Goal: Task Accomplishment & Management: Manage account settings

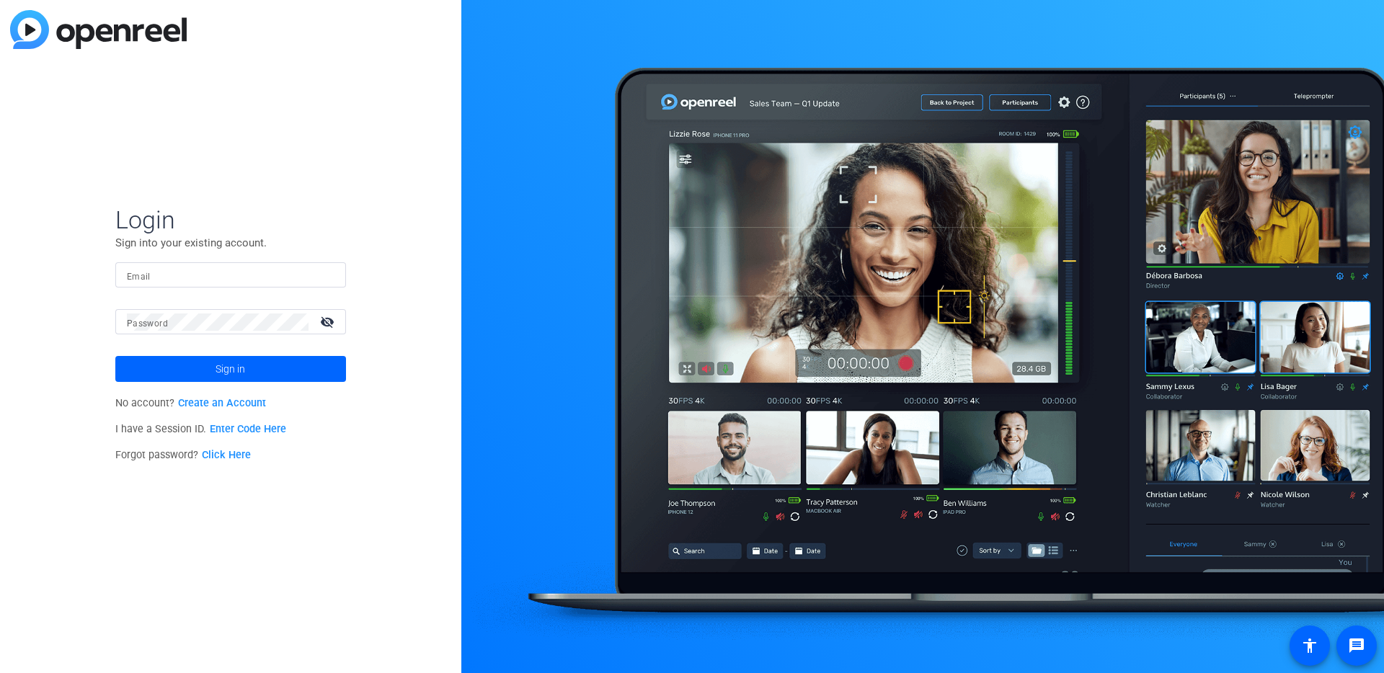
click at [231, 273] on input "Email" at bounding box center [231, 275] width 208 height 17
type input "[EMAIL_ADDRESS][DOMAIN_NAME]"
click at [115, 356] on button "Sign in" at bounding box center [230, 369] width 231 height 26
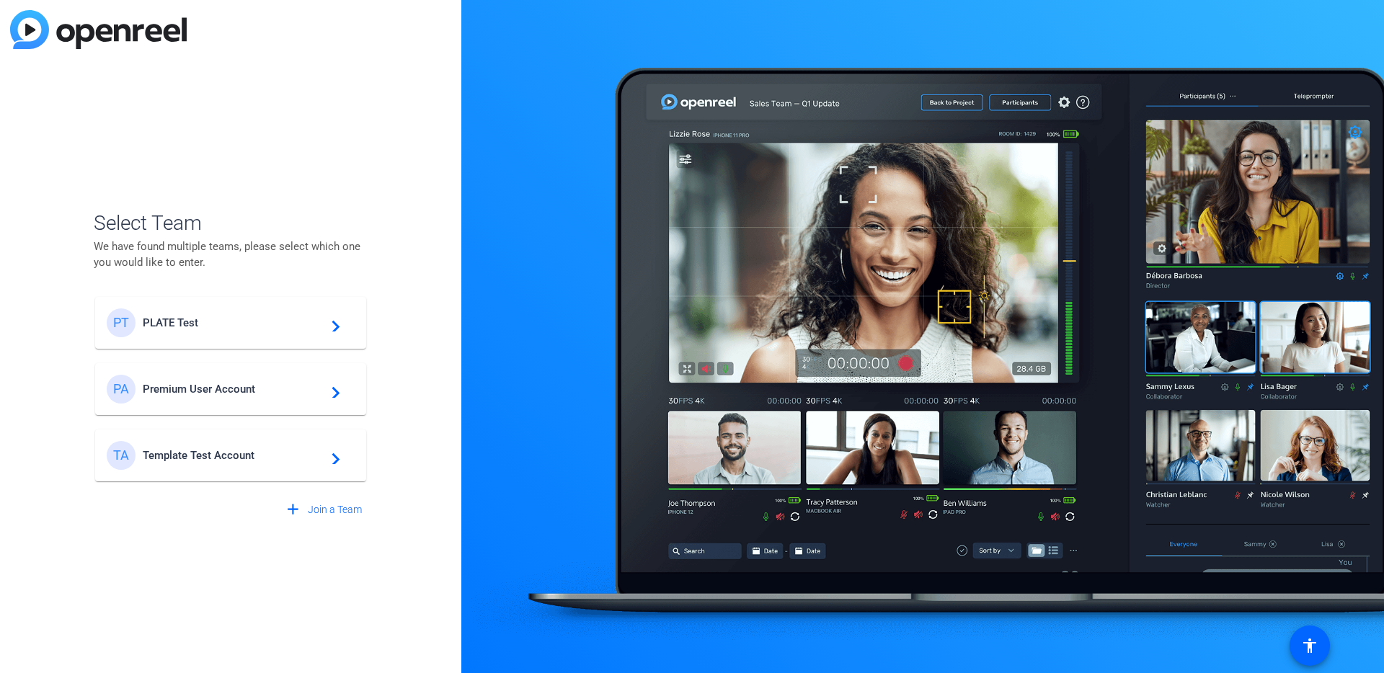
click at [288, 326] on span "PLATE Test" at bounding box center [233, 322] width 180 height 13
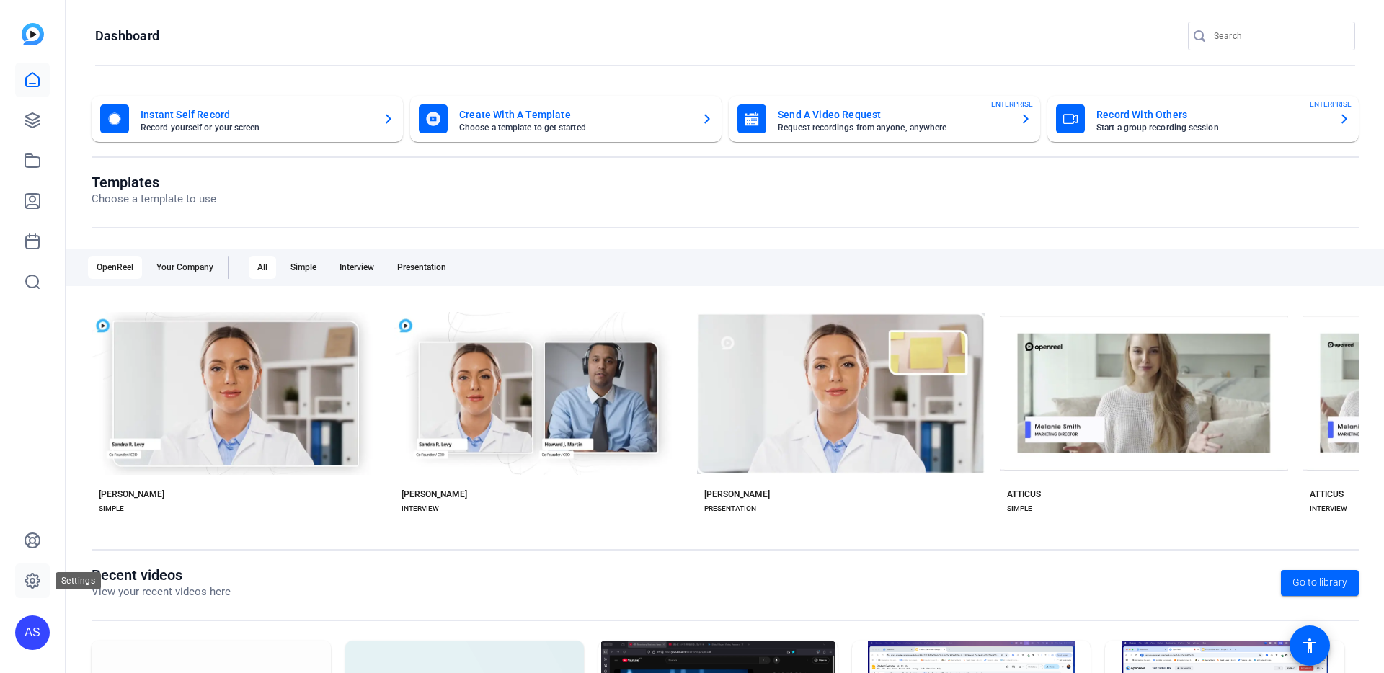
click at [35, 589] on icon at bounding box center [32, 580] width 17 height 17
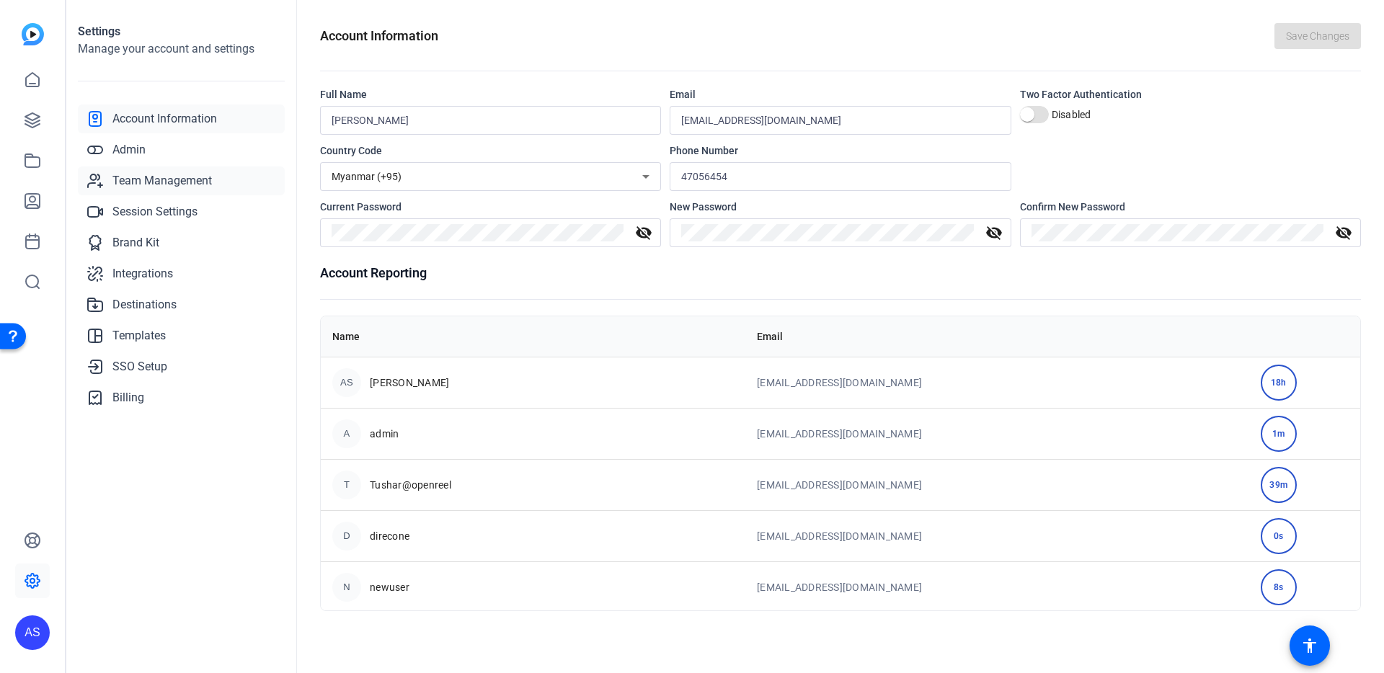
click at [187, 177] on span "Team Management" at bounding box center [161, 180] width 99 height 17
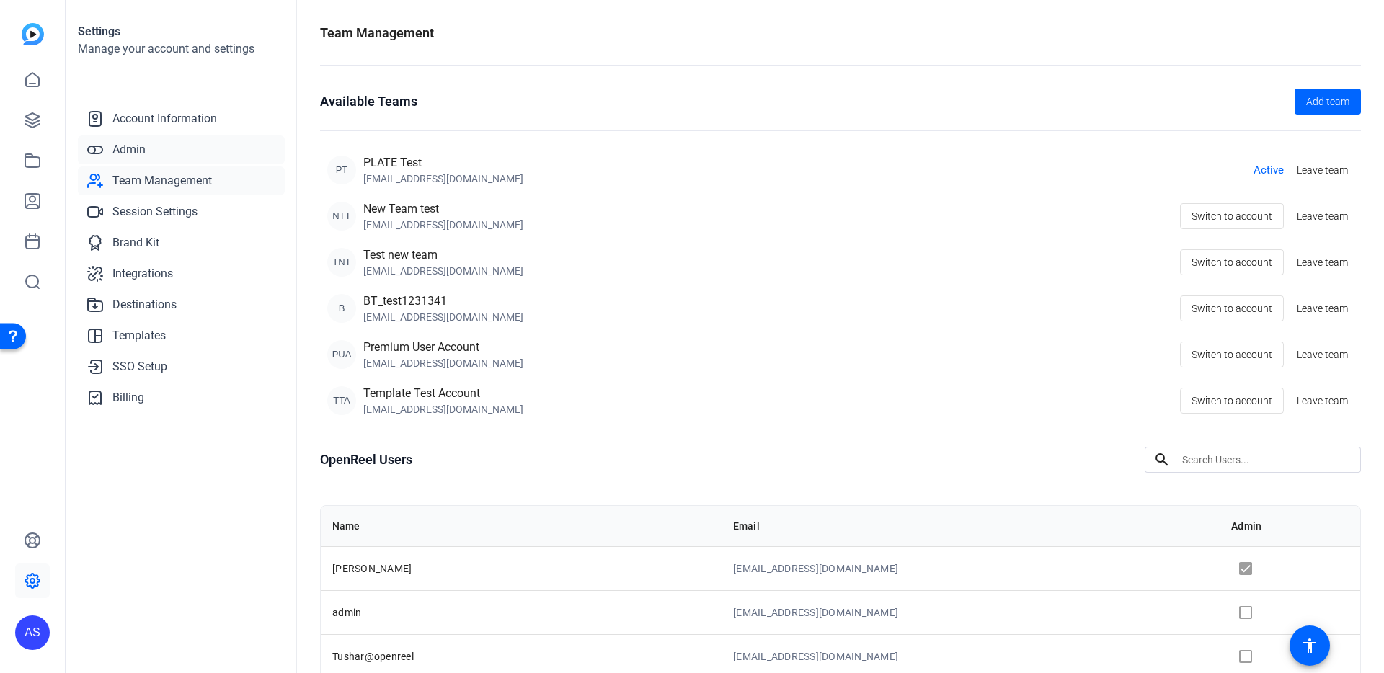
click at [181, 158] on link "Admin" at bounding box center [181, 149] width 207 height 29
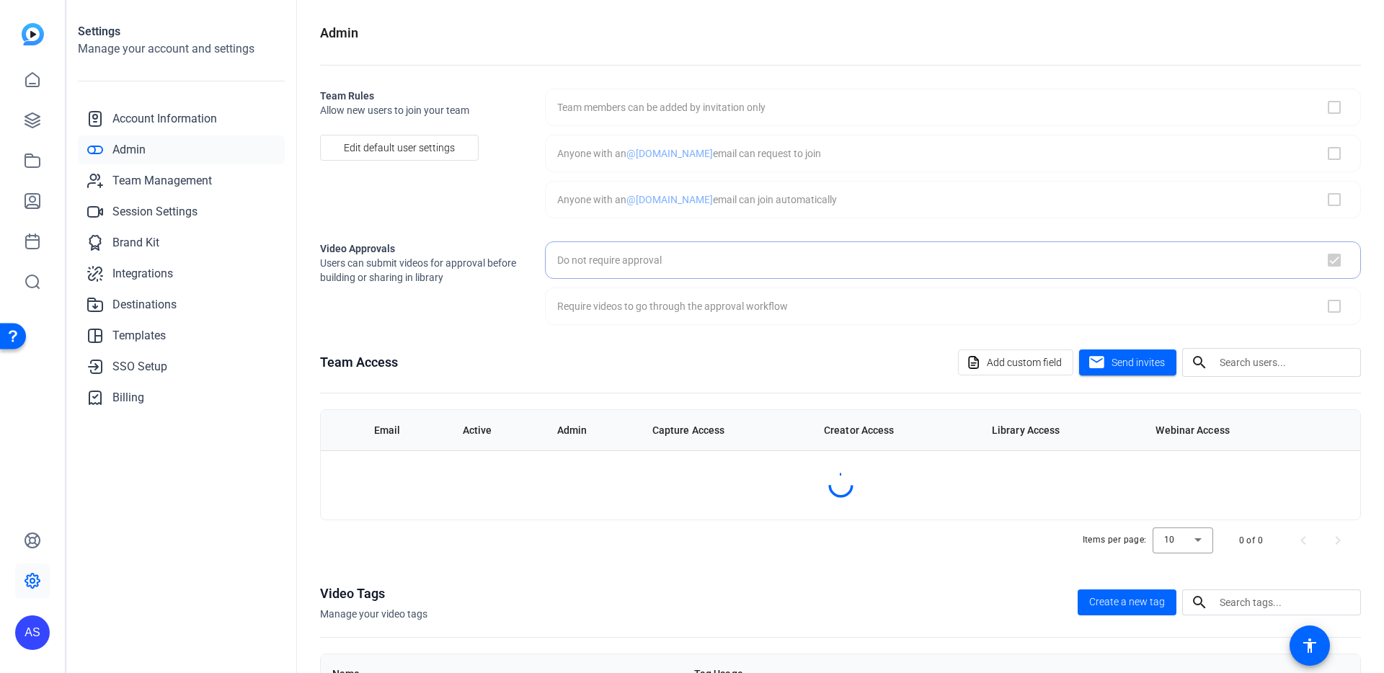
checkbox input "false"
checkbox input "true"
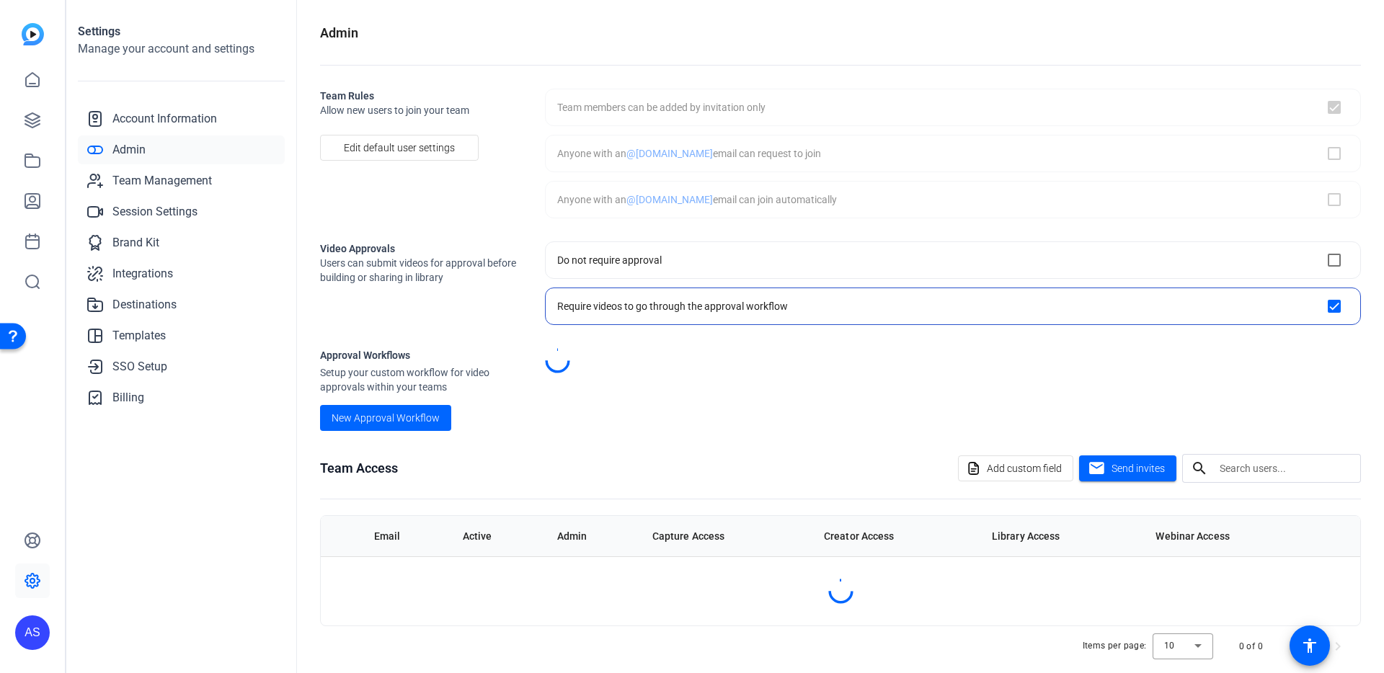
checkbox input "true"
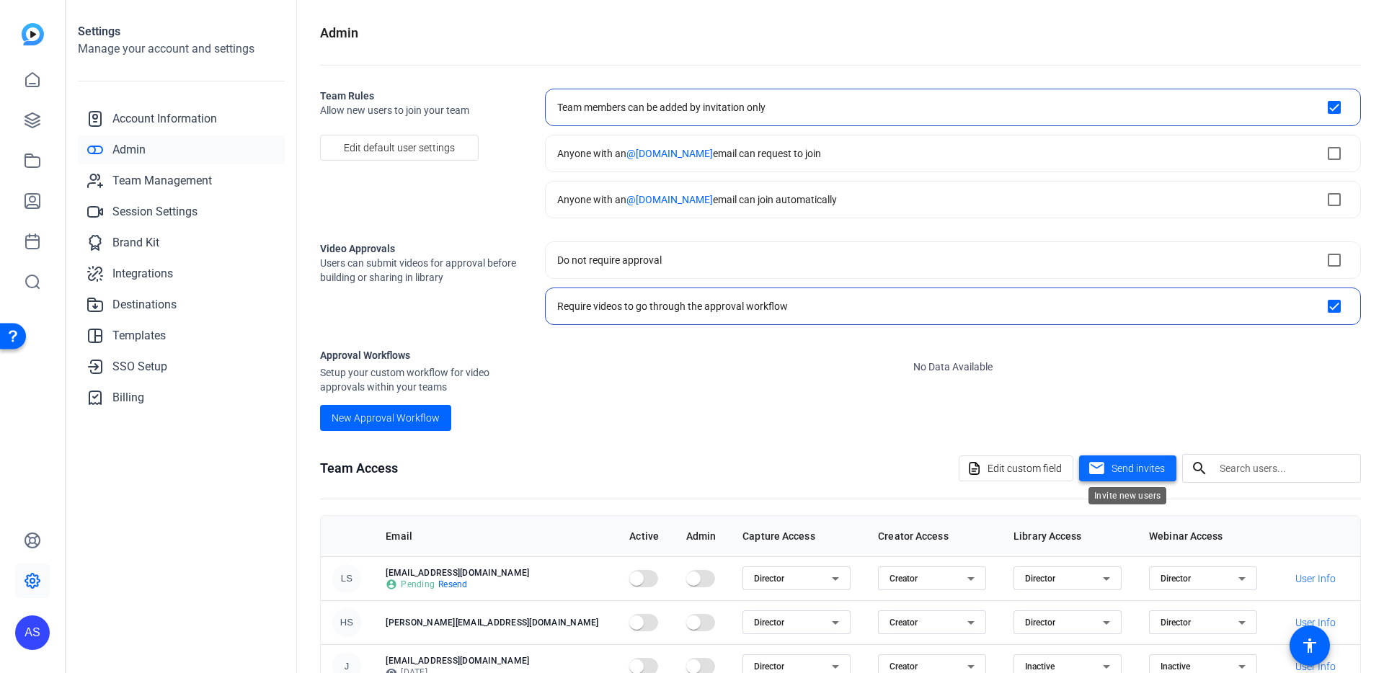
click at [1154, 473] on span "Send invites" at bounding box center [1137, 468] width 53 height 15
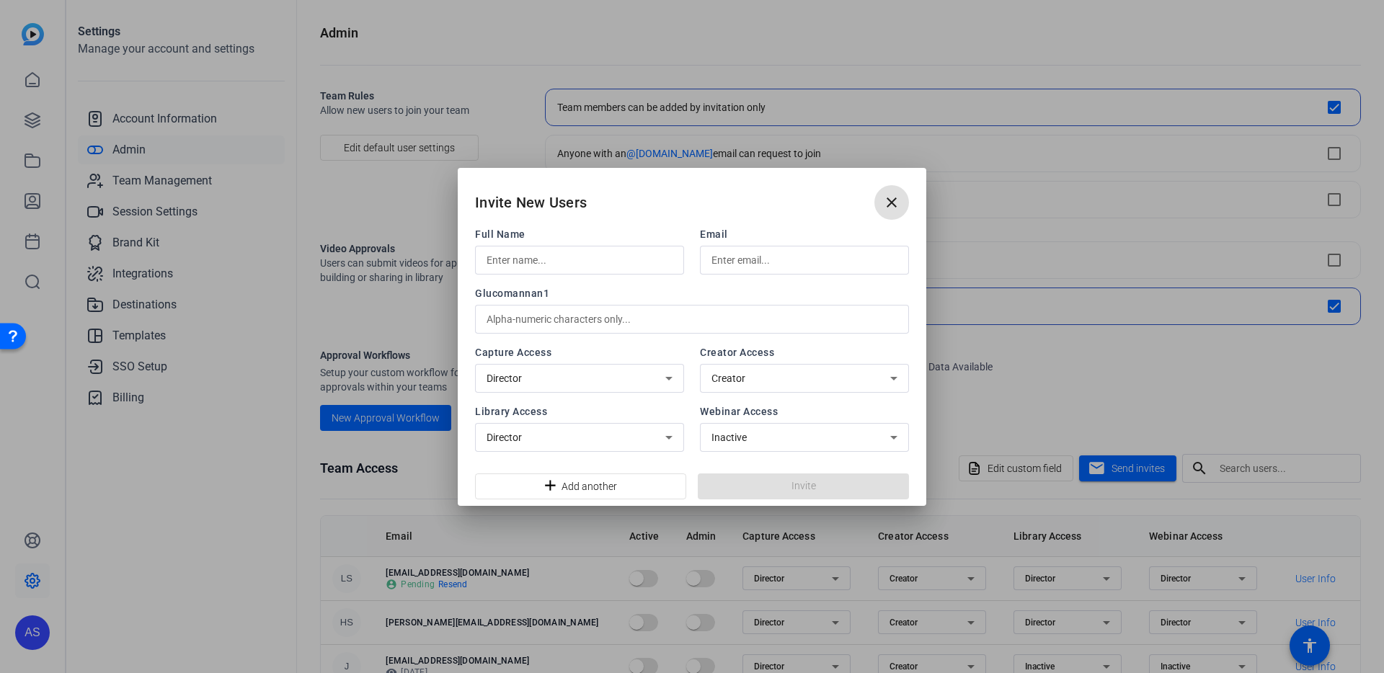
click at [631, 251] on input "text" at bounding box center [579, 259] width 186 height 17
type input "[PERSON_NAME]"
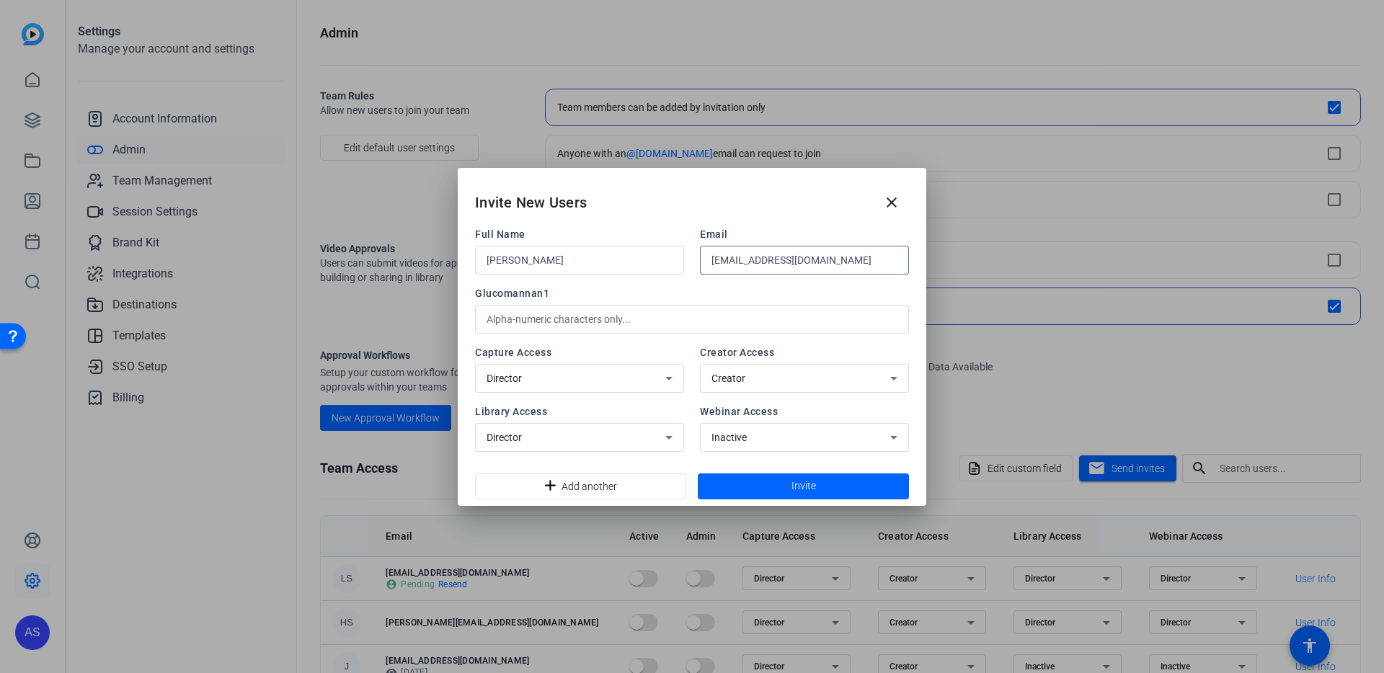
type input "[EMAIL_ADDRESS][DOMAIN_NAME]"
click at [785, 486] on span at bounding box center [803, 486] width 211 height 35
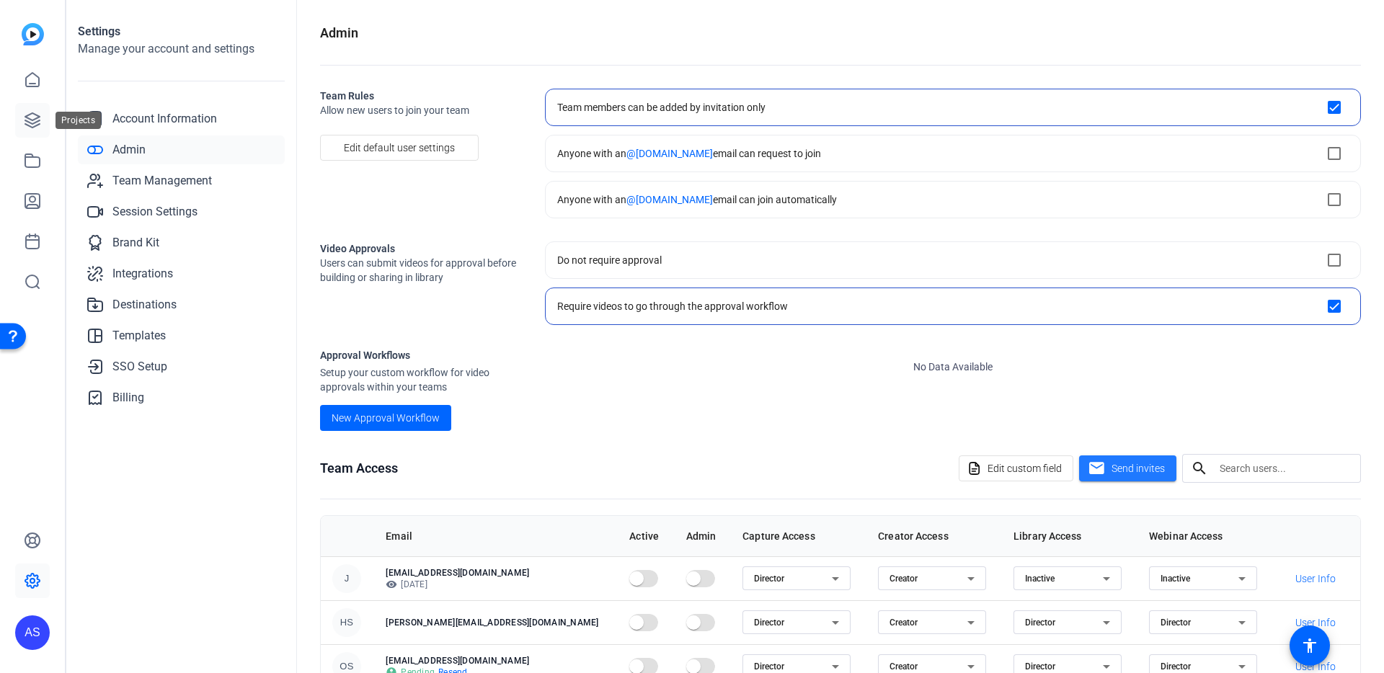
click at [30, 123] on icon at bounding box center [32, 120] width 14 height 14
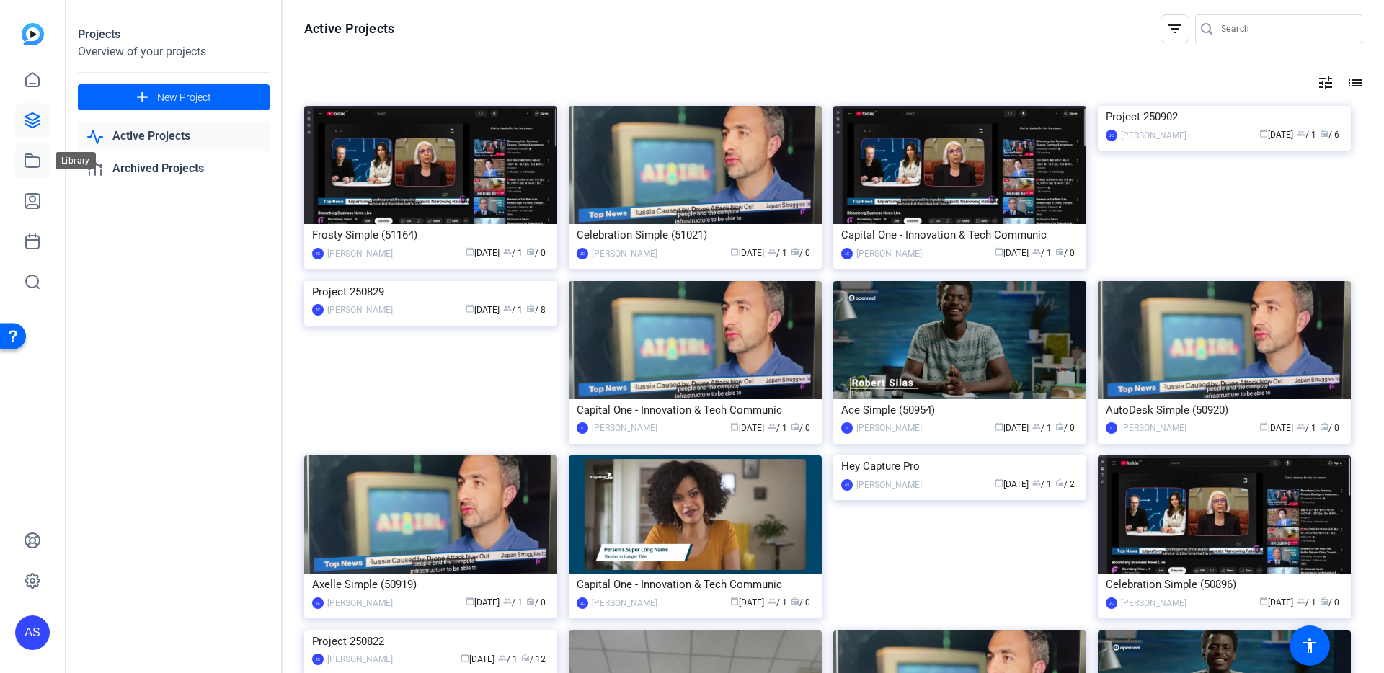
click at [35, 156] on icon at bounding box center [32, 160] width 14 height 13
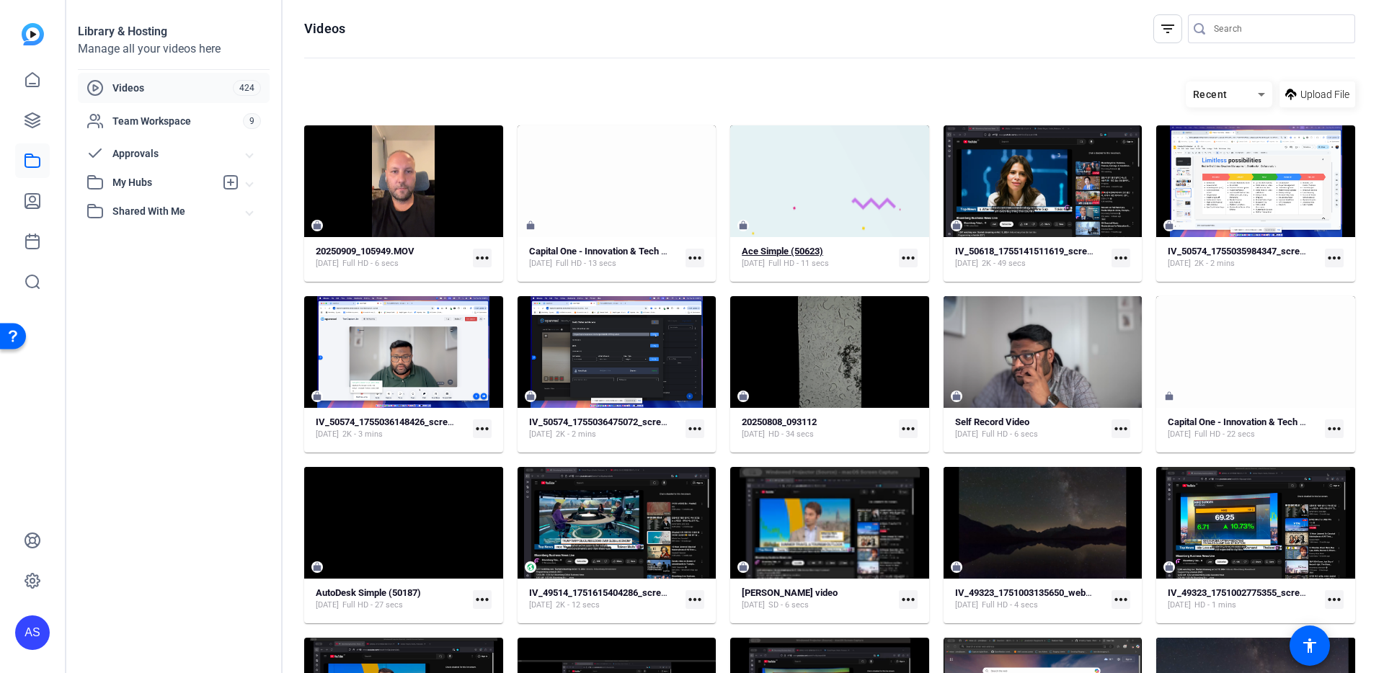
click at [765, 249] on strong "Ace Simple (50623)" at bounding box center [782, 251] width 81 height 11
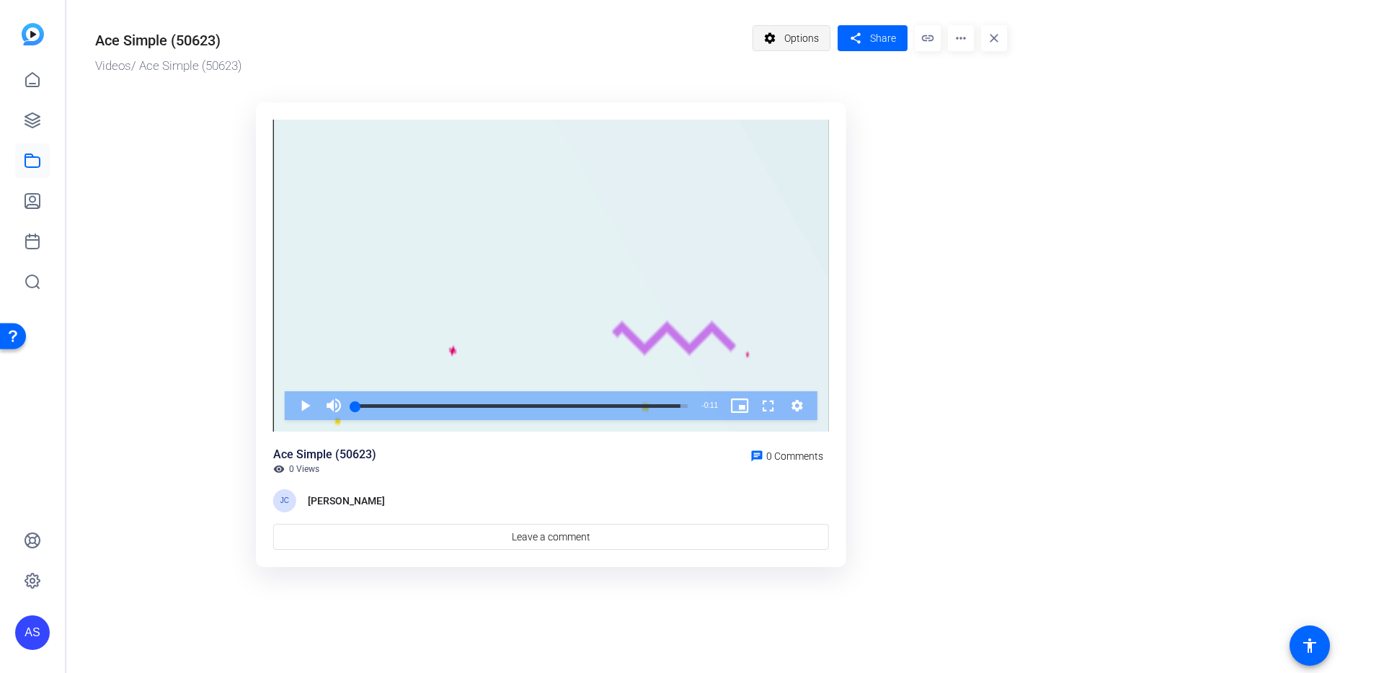
click at [780, 37] on span at bounding box center [791, 38] width 77 height 35
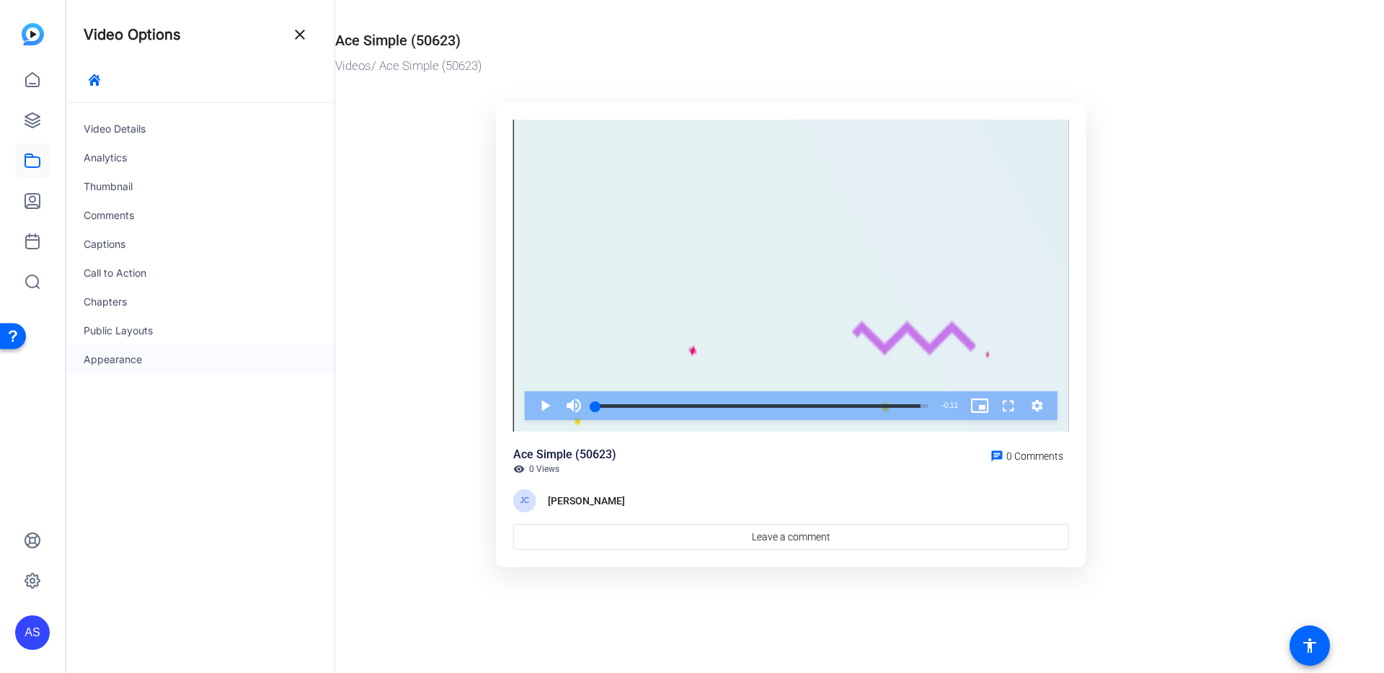
click at [136, 362] on div "Appearance" at bounding box center [200, 359] width 268 height 29
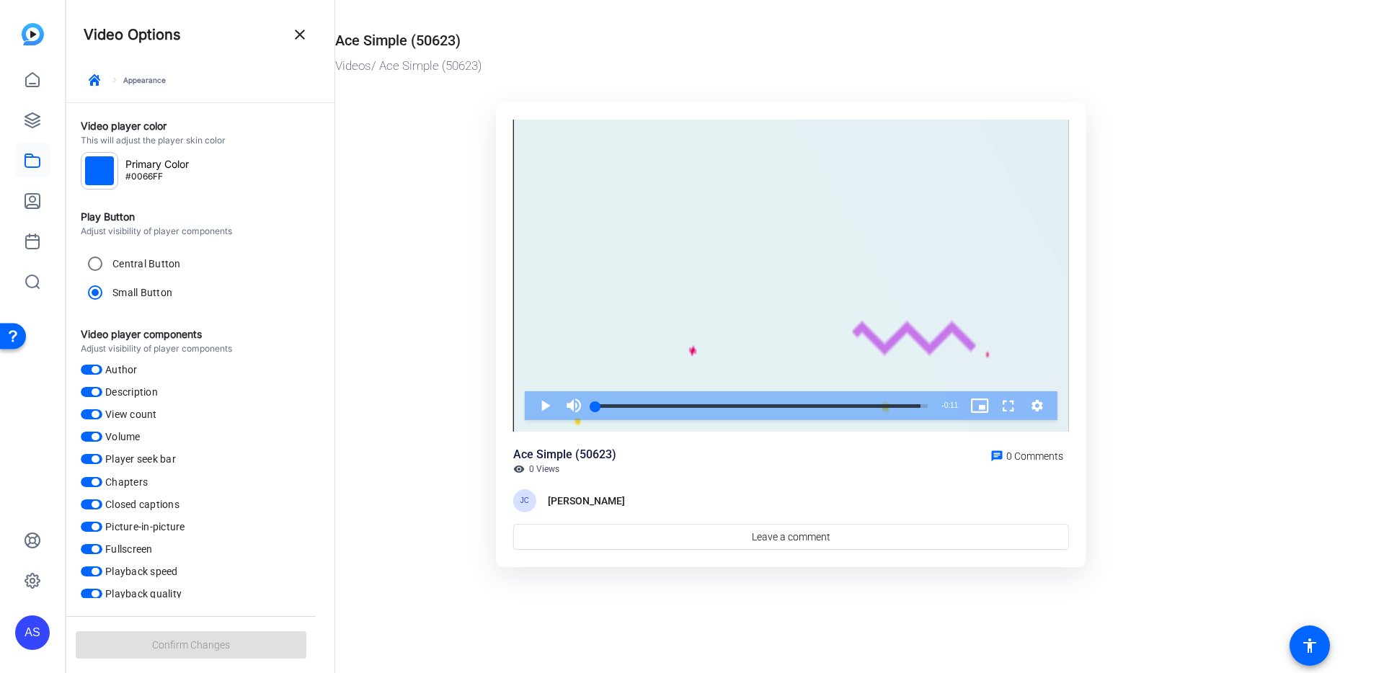
click at [104, 186] on div "#0066FF" at bounding box center [99, 170] width 37 height 37
click at [99, 175] on div at bounding box center [99, 170] width 29 height 29
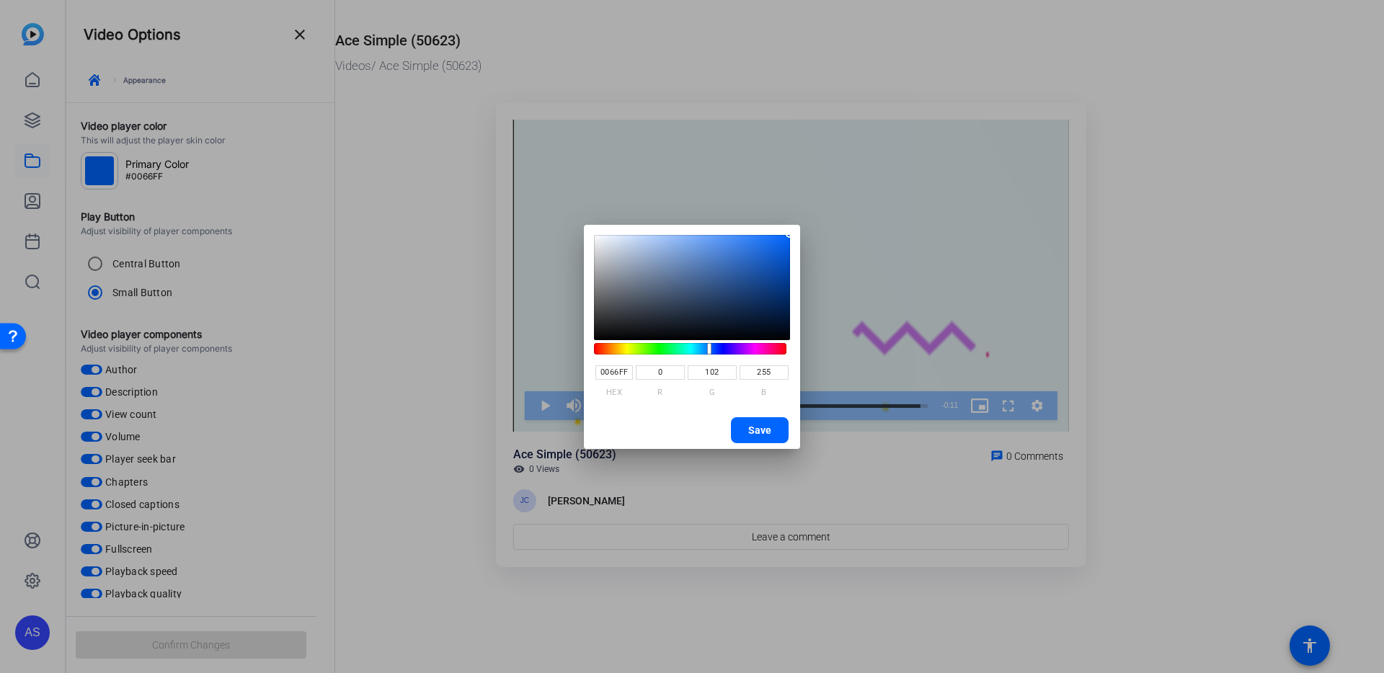
type input "67FF00"
type input "103"
type input "255"
type input "0"
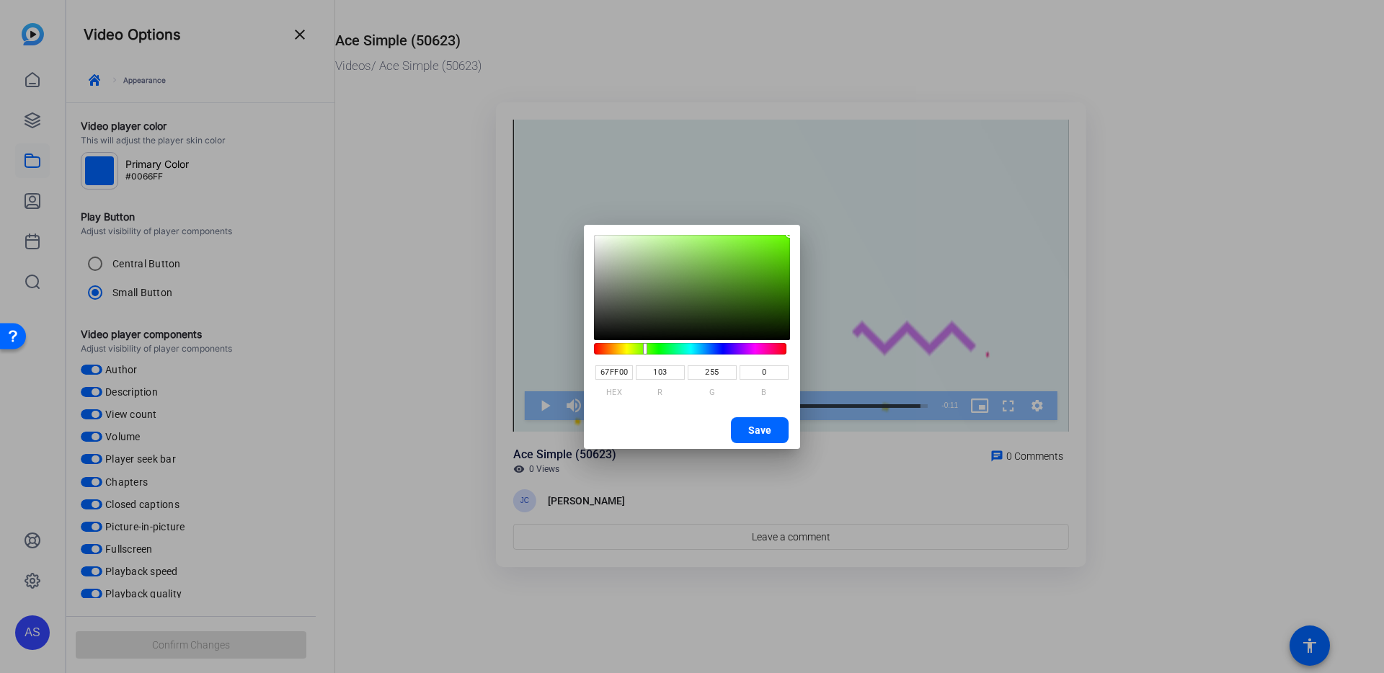
click at [645, 346] on hue-component at bounding box center [690, 349] width 192 height 12
type input "60903F"
type input "96"
type input "144"
type input "63"
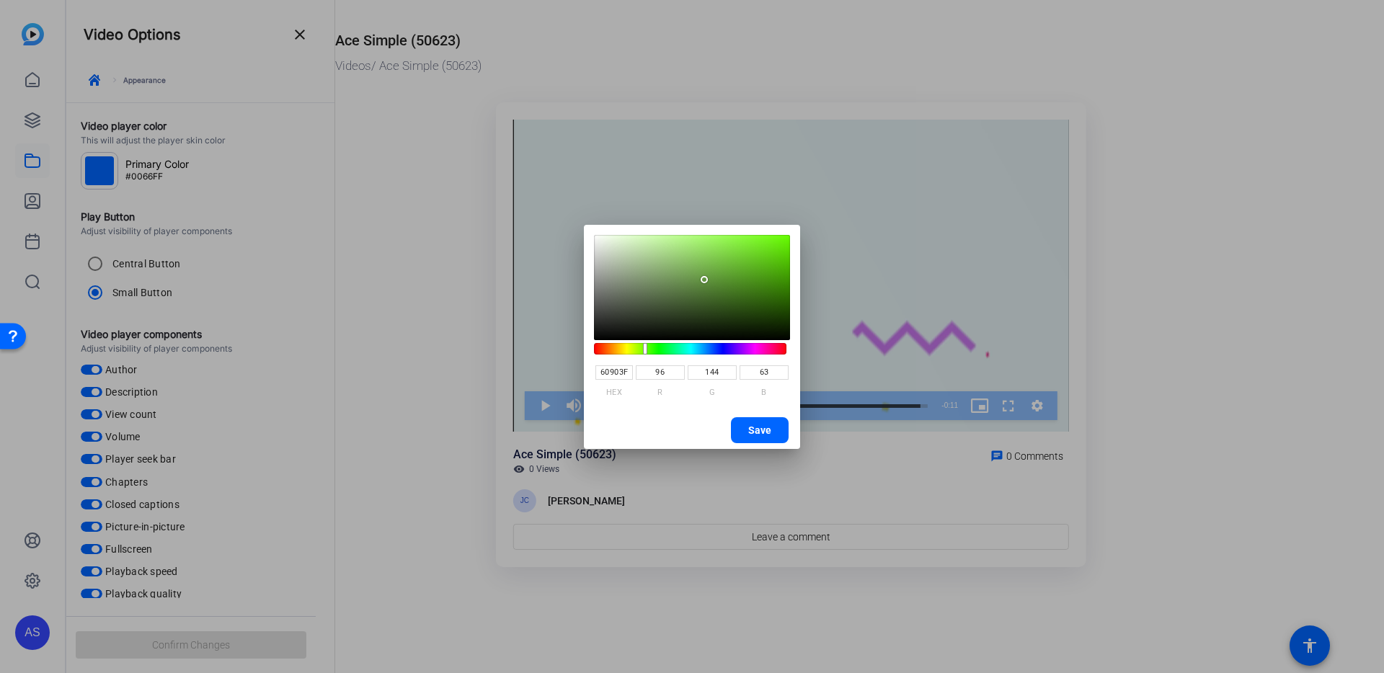
type input "649741"
type input "100"
type input "151"
type input "65"
type input "659B41"
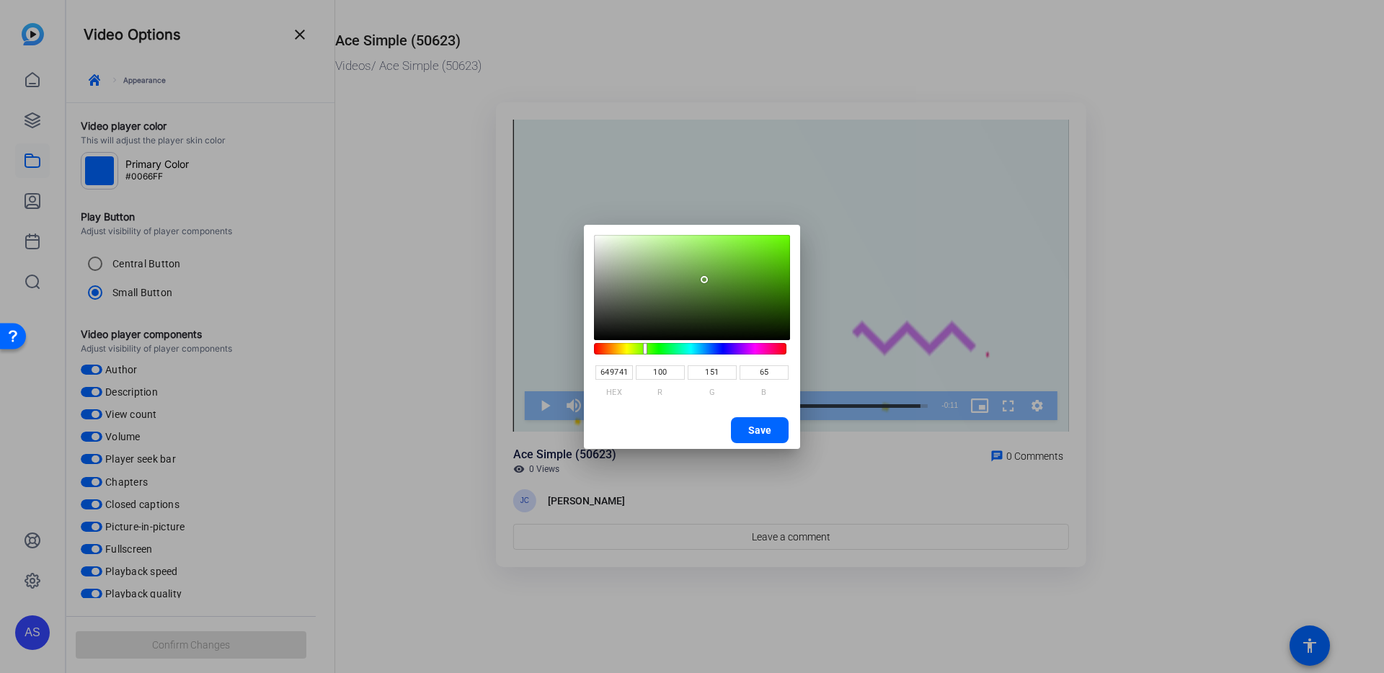
type input "101"
type input "155"
type input "69A242"
type input "105"
type input "162"
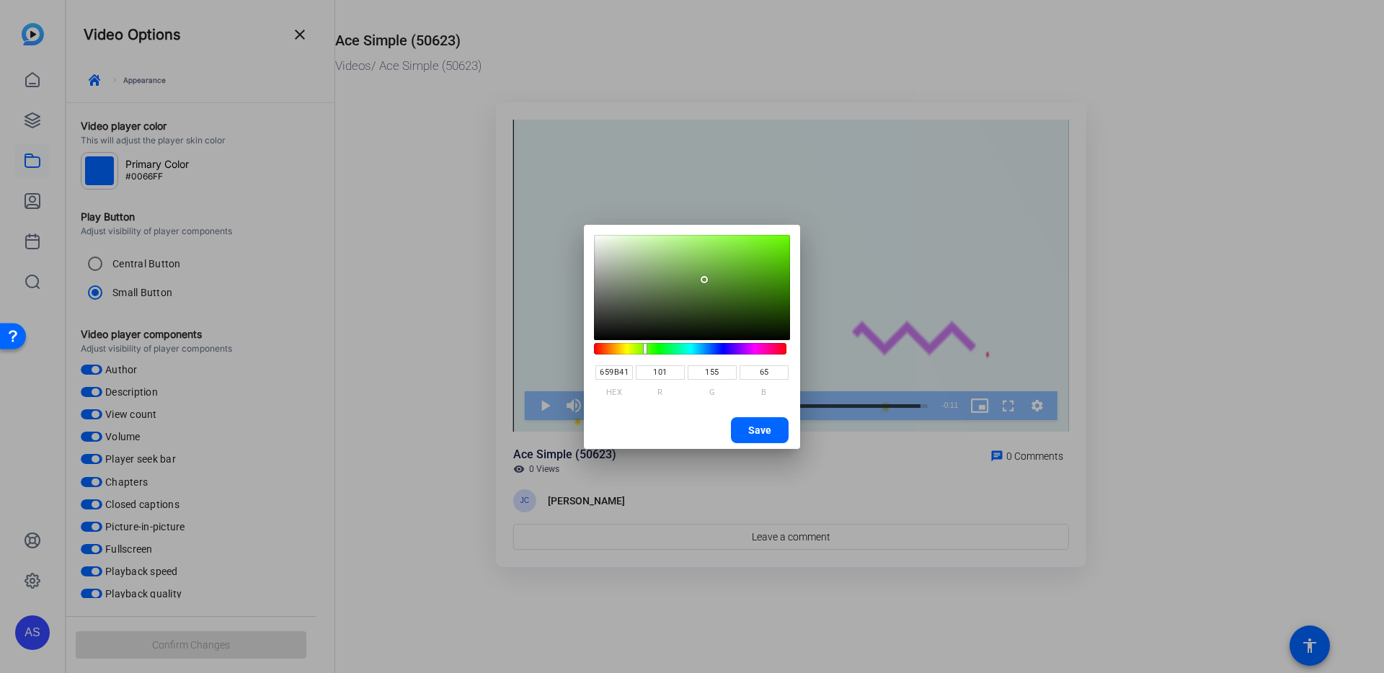
type input "66"
type input "6BA942"
type input "107"
type input "169"
type input "6FB142"
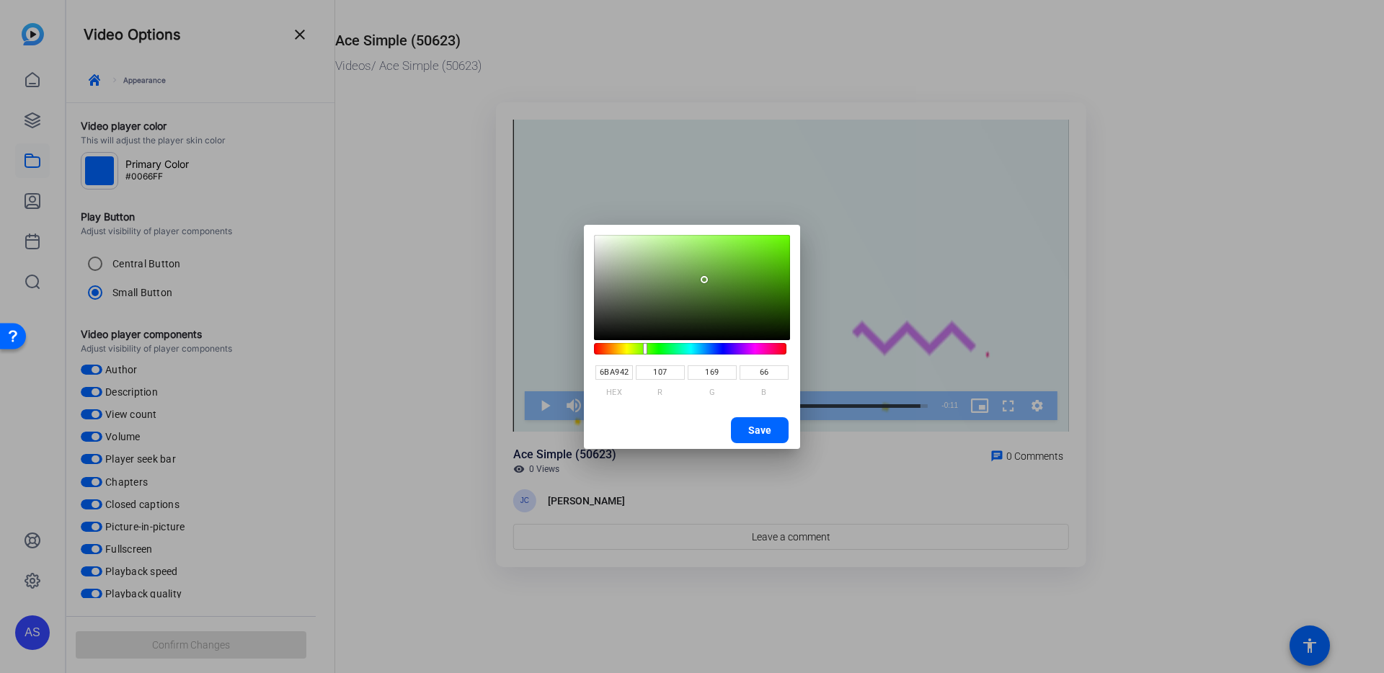
type input "111"
type input "177"
type input "71B741"
type input "113"
type input "183"
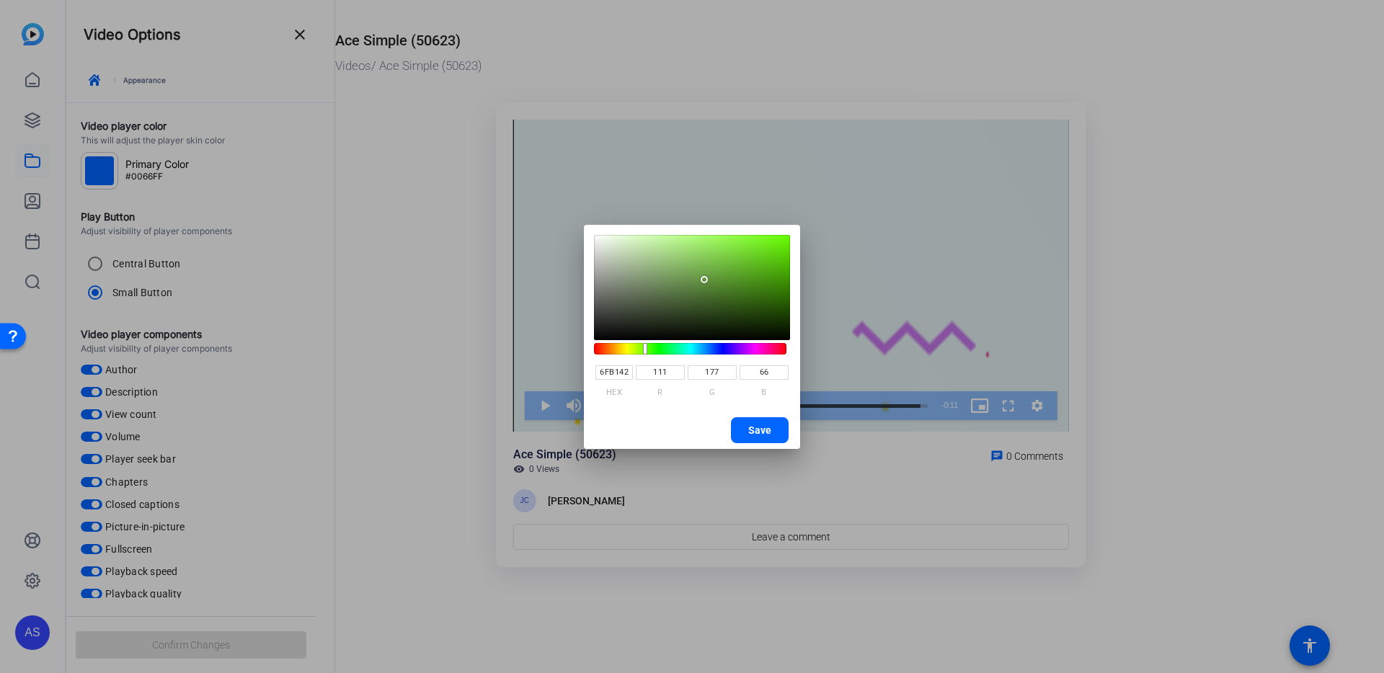
type input "65"
type input "72BA41"
type input "114"
type input "186"
type input "73BE40"
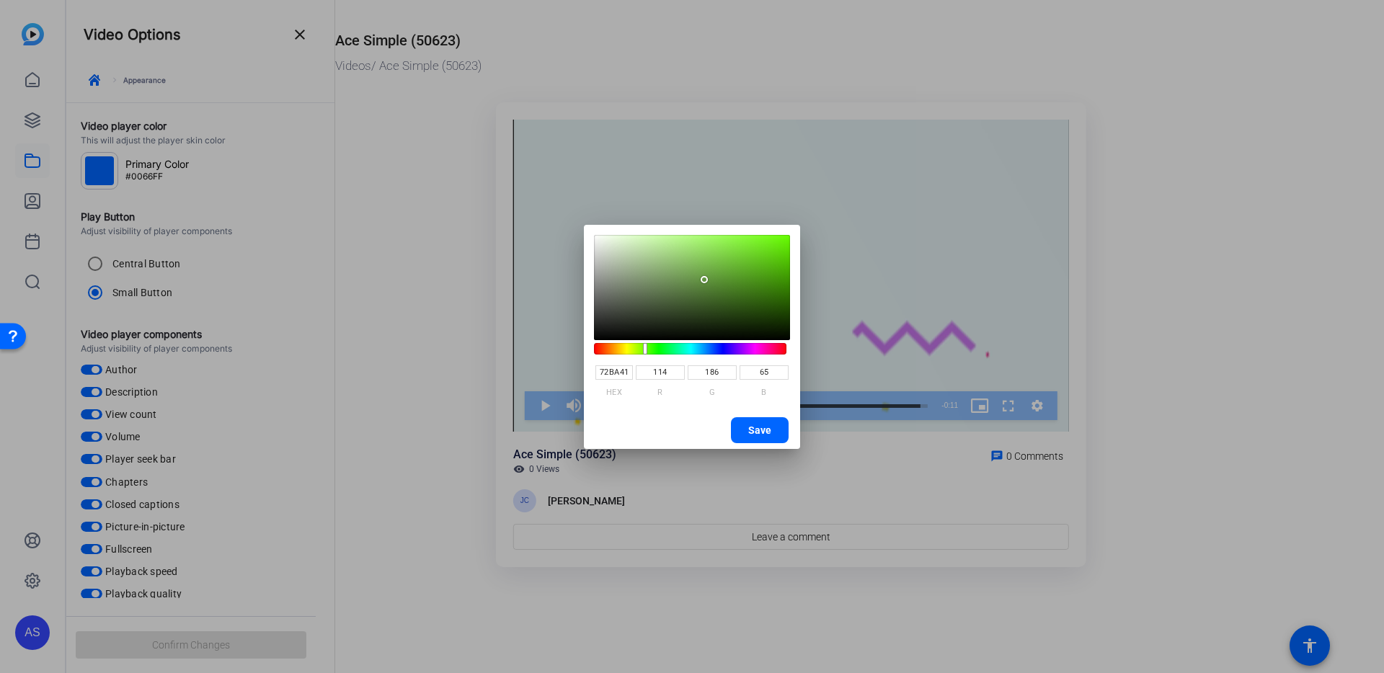
type input "115"
type input "190"
type input "64"
type input "74C140"
type input "116"
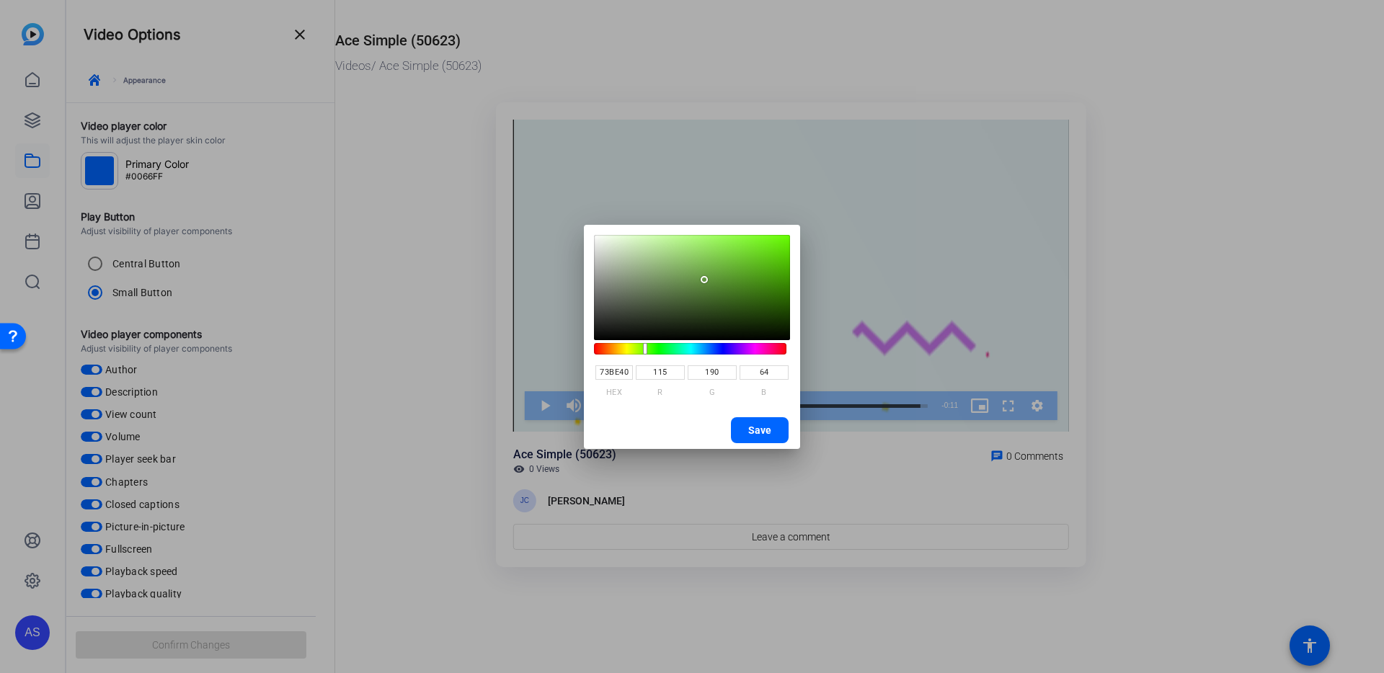
type input "193"
type input "74C13F"
type input "63"
type input "74C33F"
type input "195"
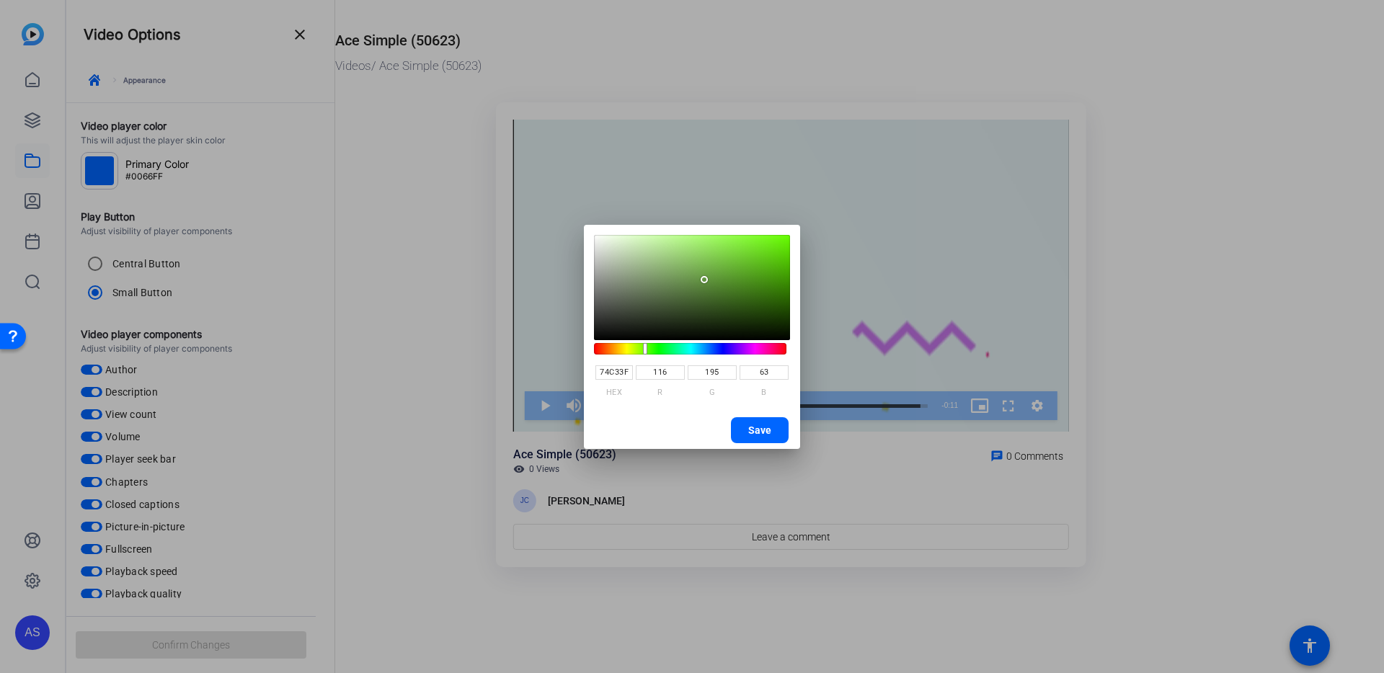
type input "74C33E"
type input "62"
type input "73C33D"
type input "115"
type input "61"
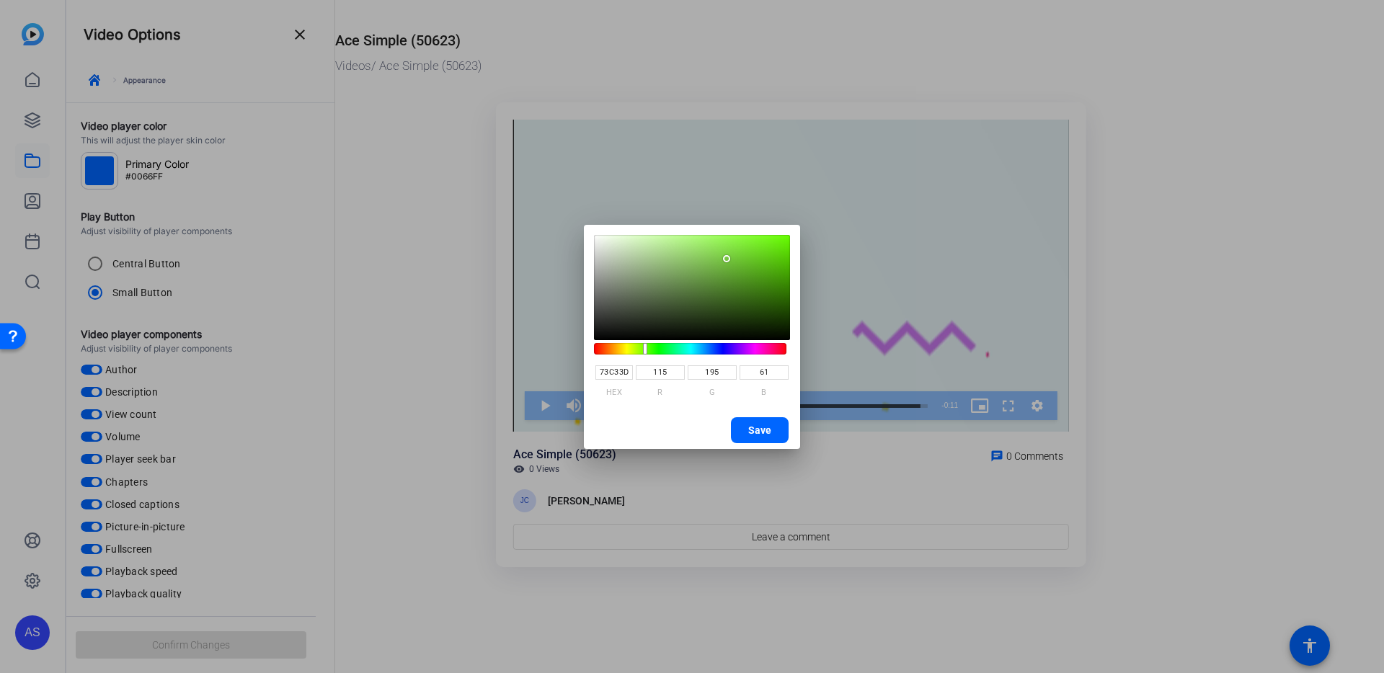
type input "74C43D"
type input "116"
type input "196"
type input "73C43C"
type input "115"
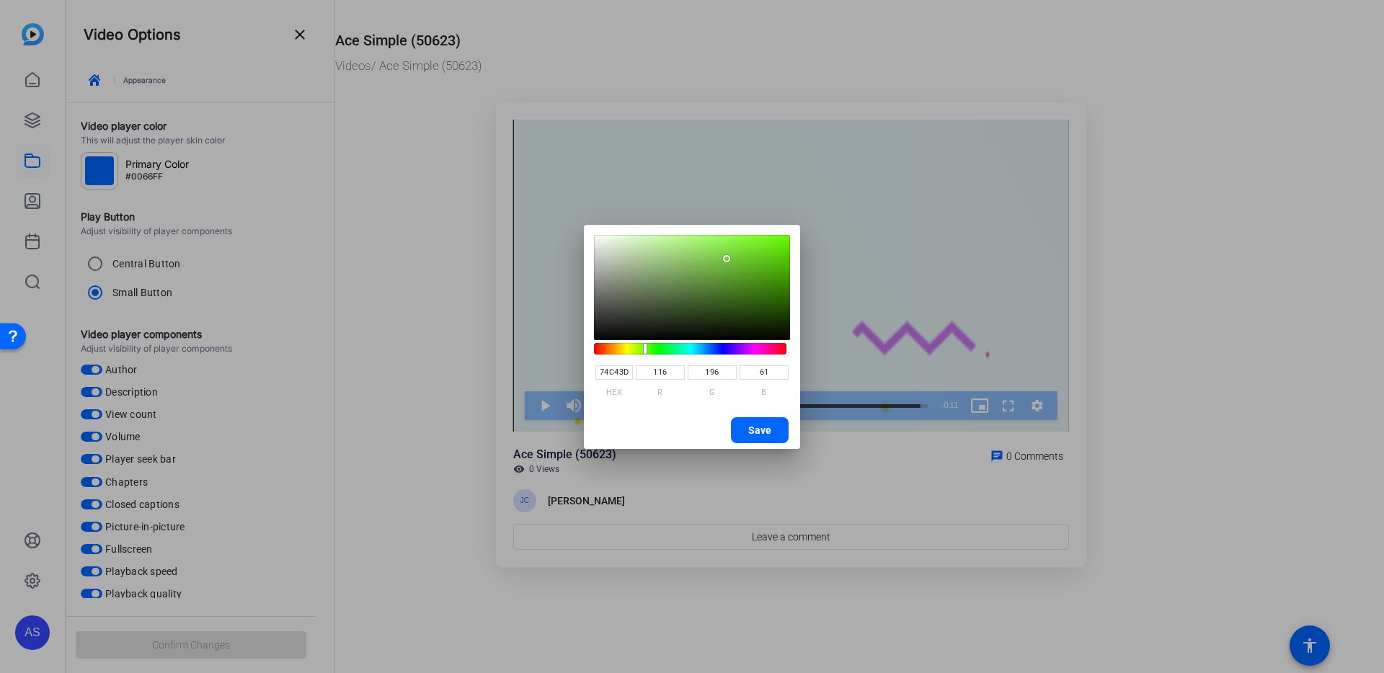
type input "60"
type input "74C63C"
type input "116"
type input "198"
type input "75C83C"
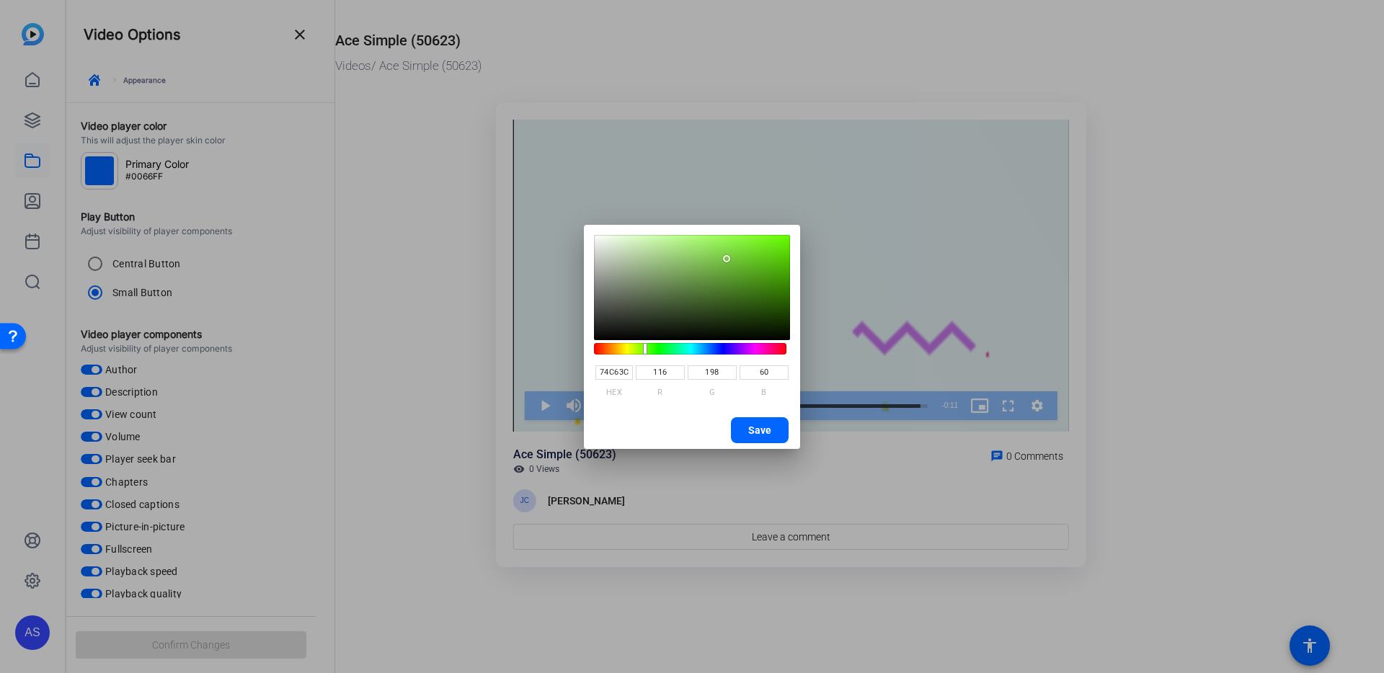
type input "117"
type input "200"
type input "77CF3B"
type input "119"
type input "207"
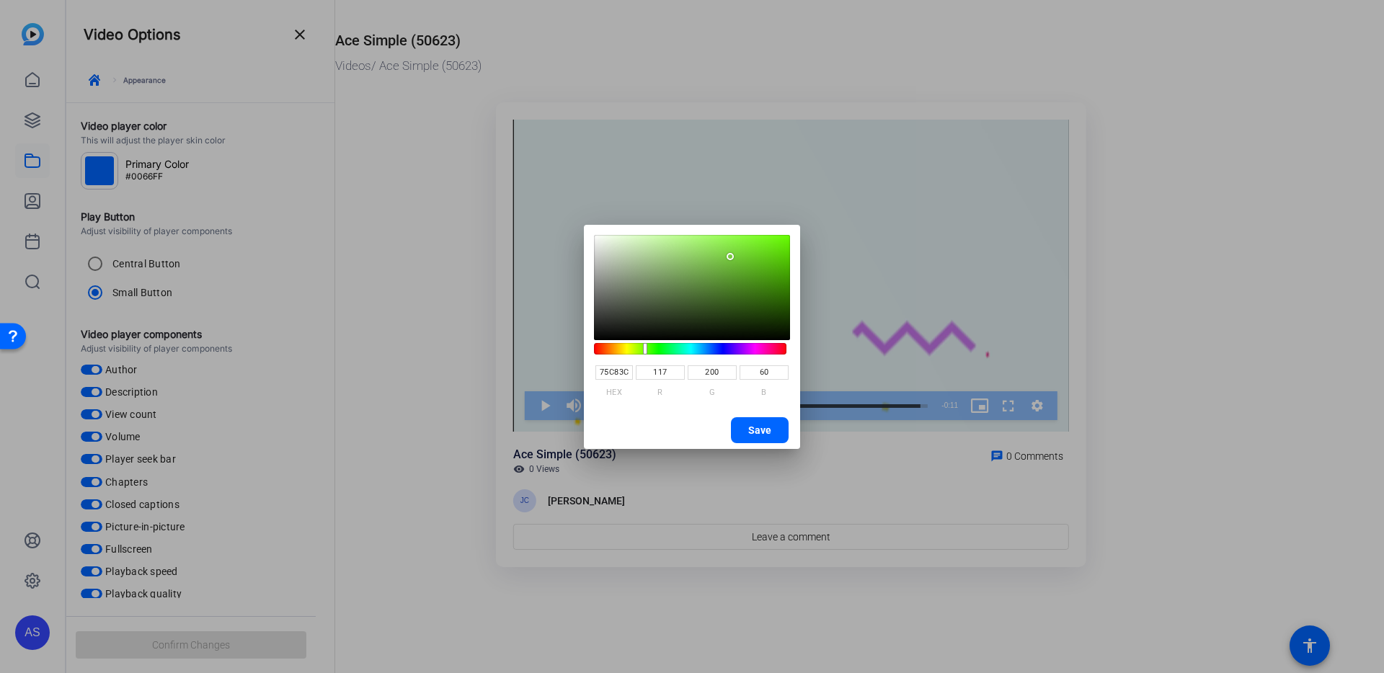
type input "59"
type input "7CDF39"
type input "124"
type input "223"
type input "57"
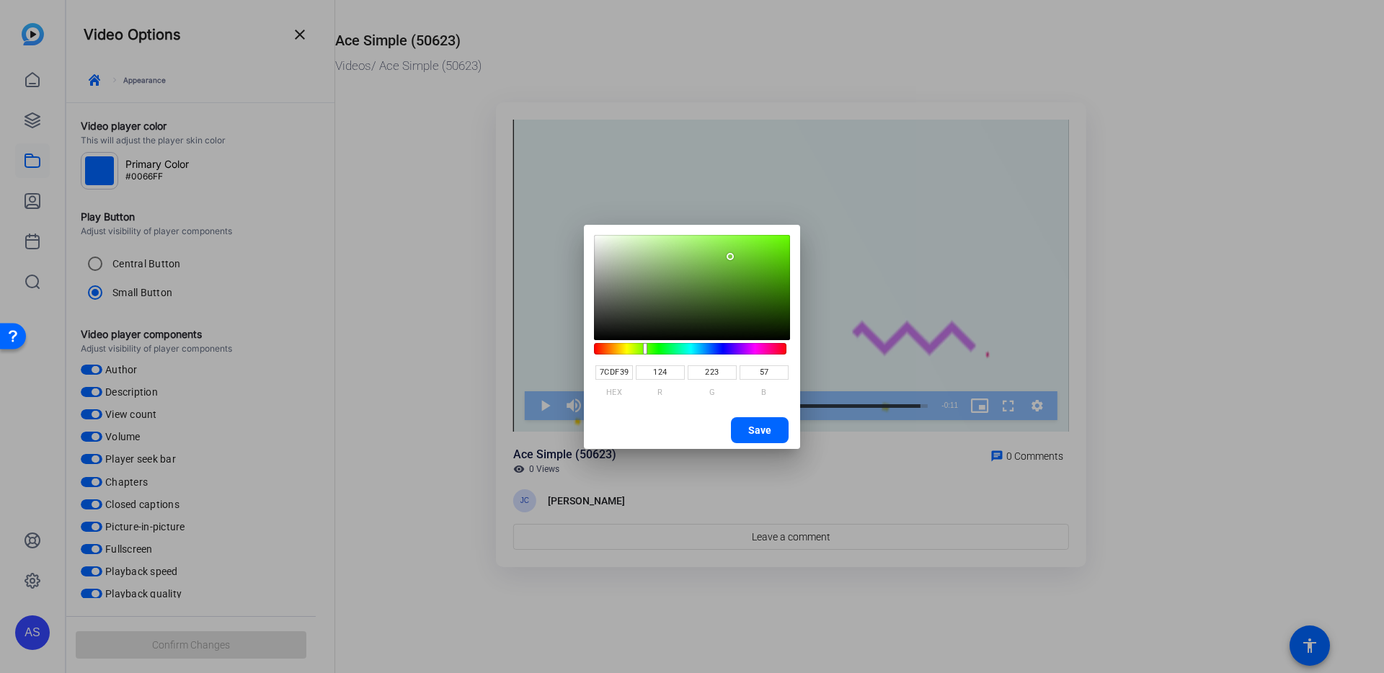
type input "80ED37"
type input "128"
type input "237"
type input "55"
type input "83F734"
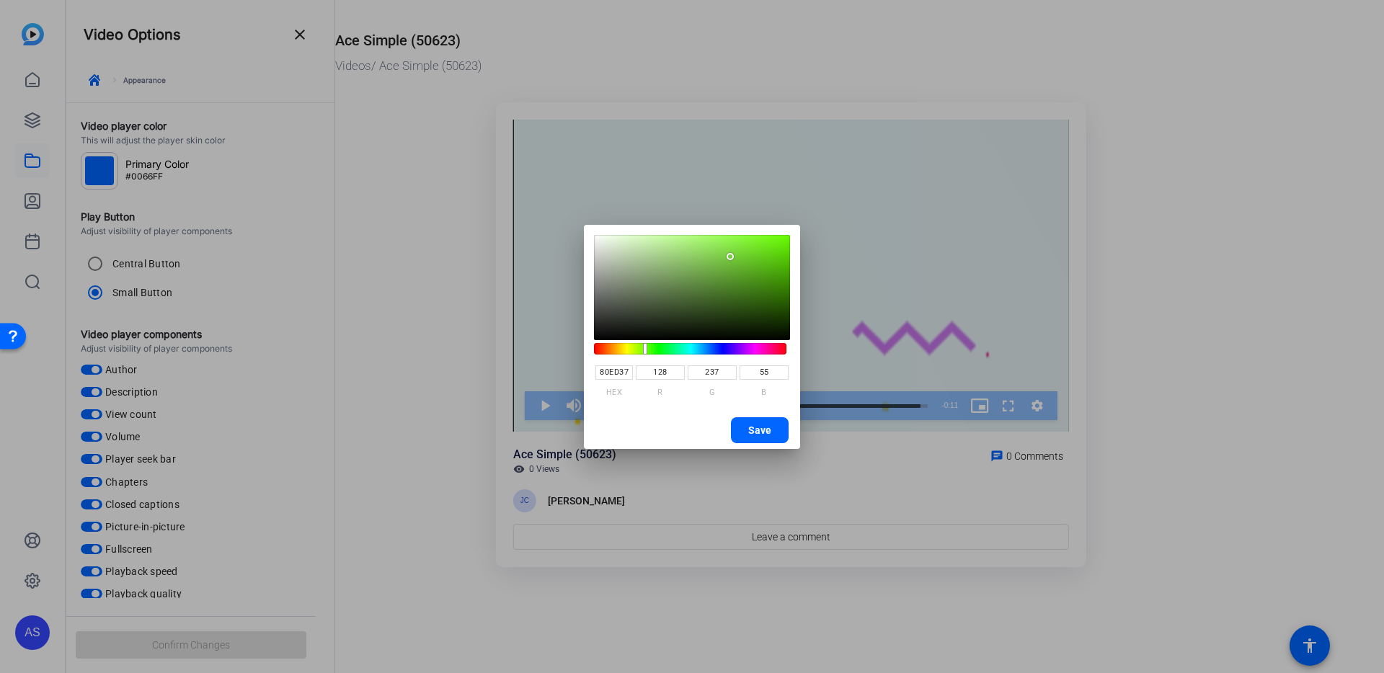
type input "131"
type input "247"
type input "52"
type input "84FE32"
type input "132"
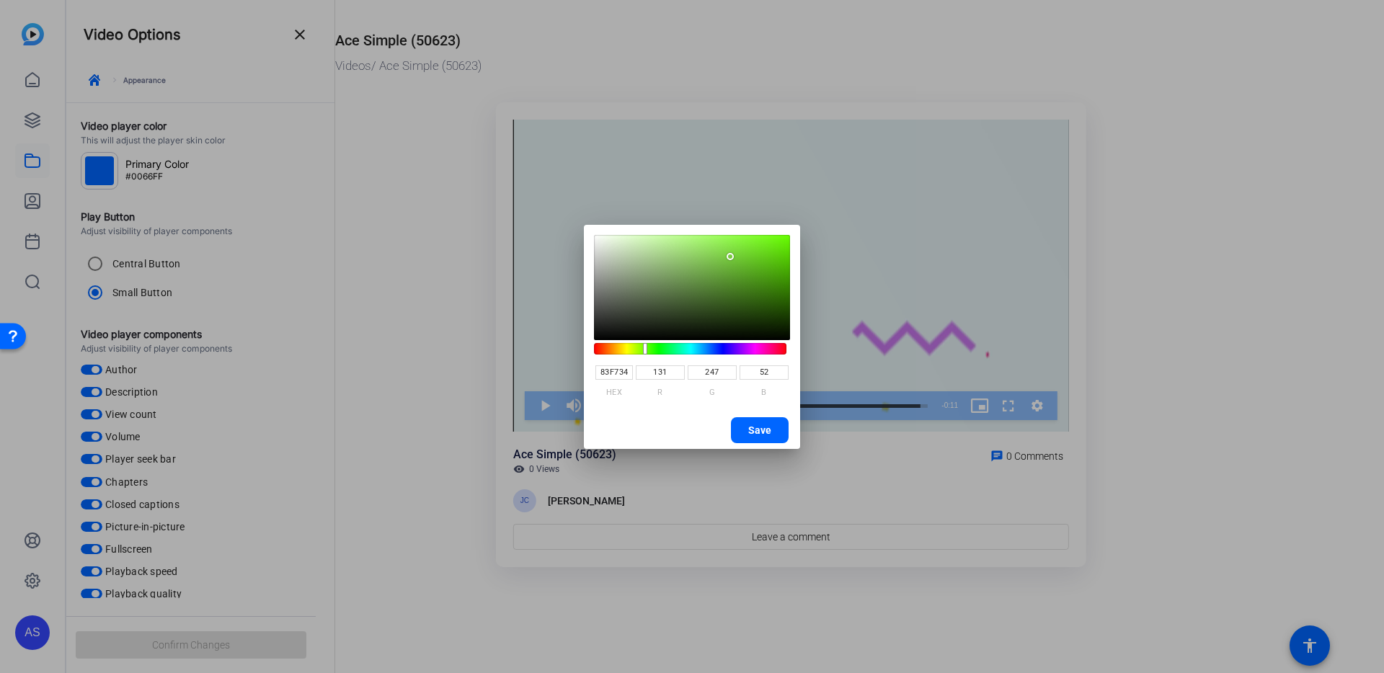
type input "254"
type input "50"
type input "84FF30"
type input "255"
type input "48"
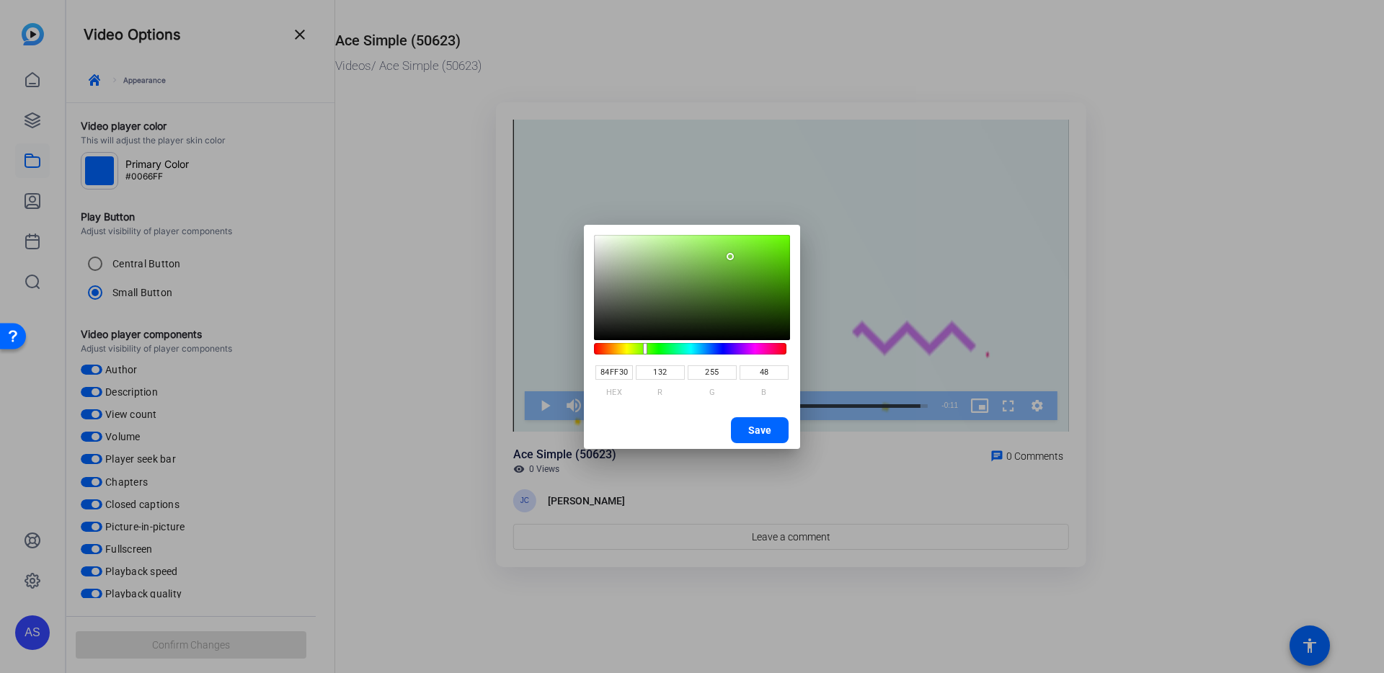
type input "83FF2F"
type input "131"
type input "47"
type input "83FF2E"
type input "46"
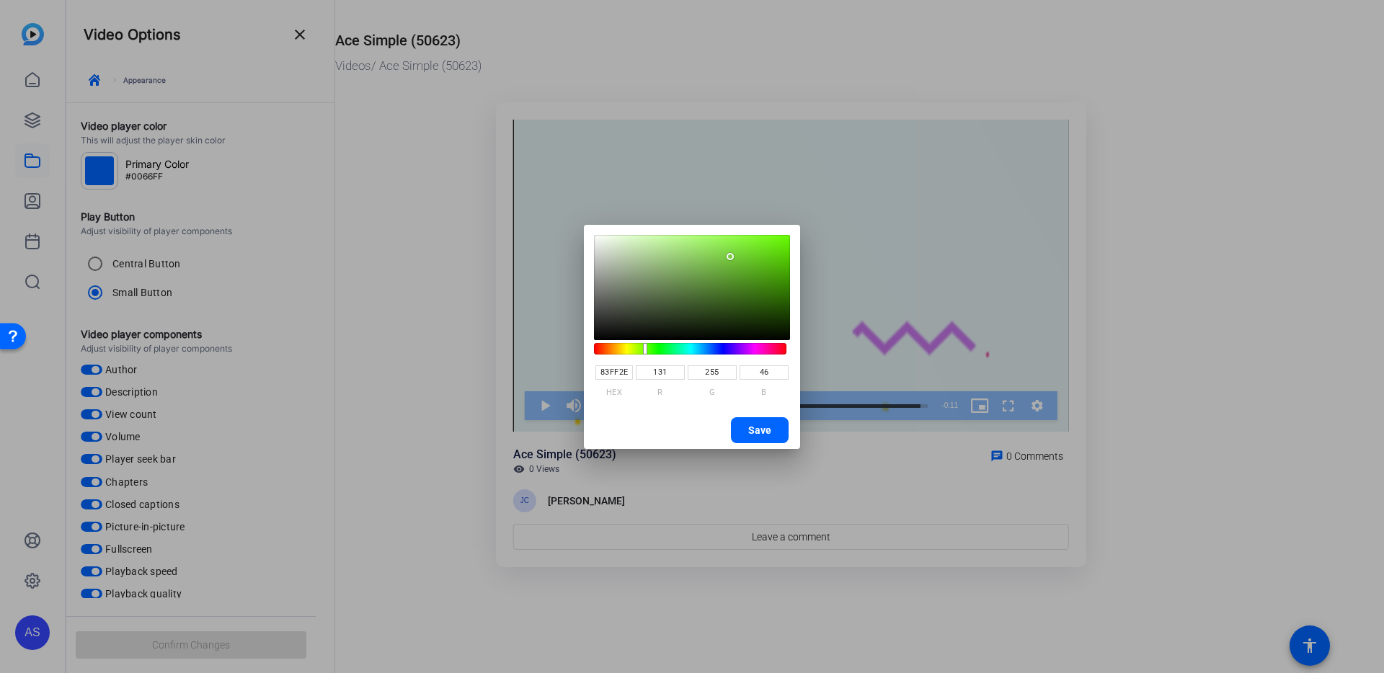
type input "84FF30"
type input "132"
type input "48"
drag, startPoint x: 705, startPoint y: 280, endPoint x: 752, endPoint y: 231, distance: 68.3
click at [752, 231] on sketch-picker "84FF30 HEX 132 R 255 G 48 B" at bounding box center [691, 317] width 209 height 179
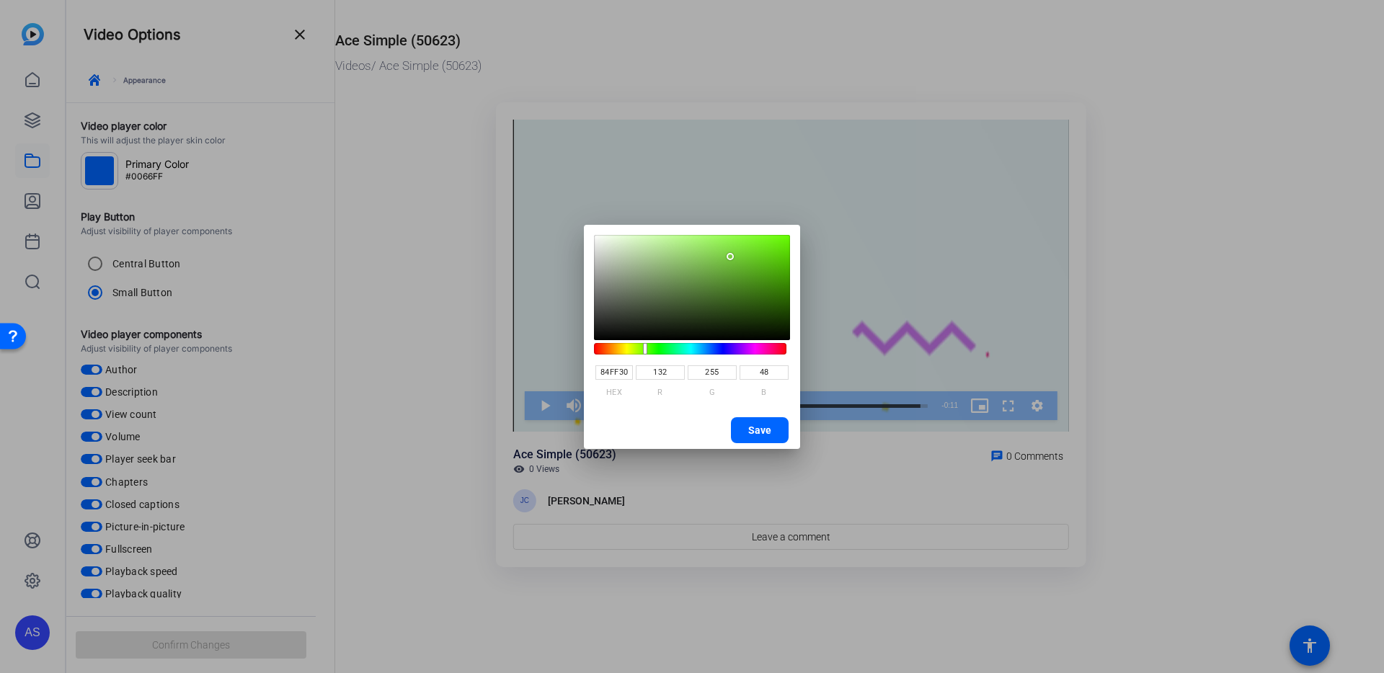
type input "84FF31"
type input "49"
click at [766, 435] on span "Save" at bounding box center [759, 430] width 23 height 22
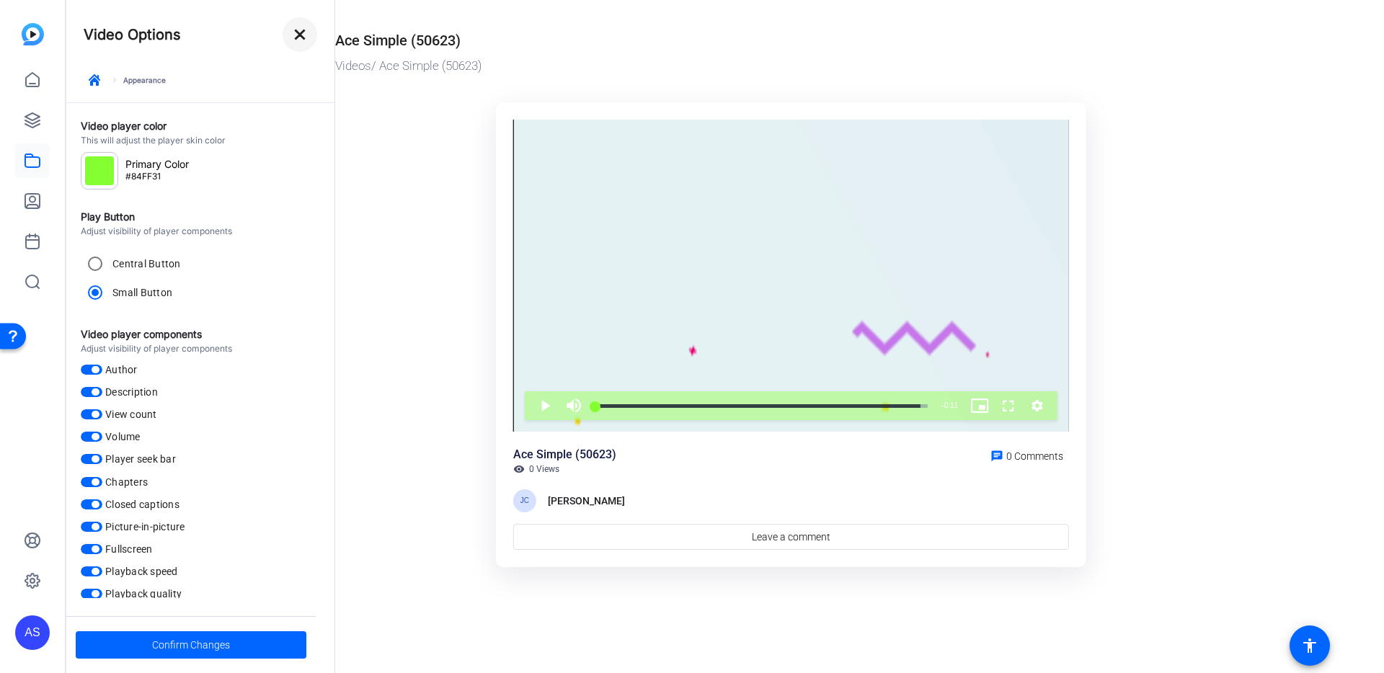
click at [296, 38] on mat-icon "close" at bounding box center [299, 34] width 17 height 17
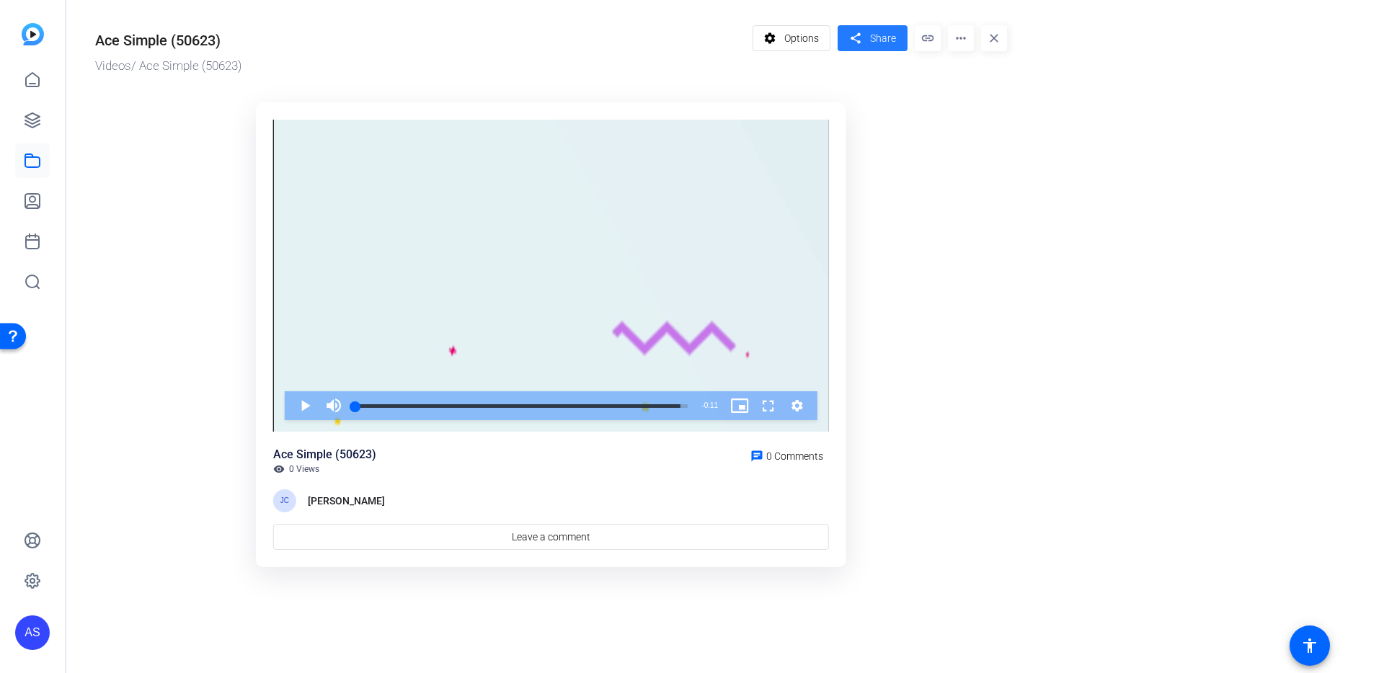
click at [890, 36] on span "Share" at bounding box center [883, 38] width 26 height 15
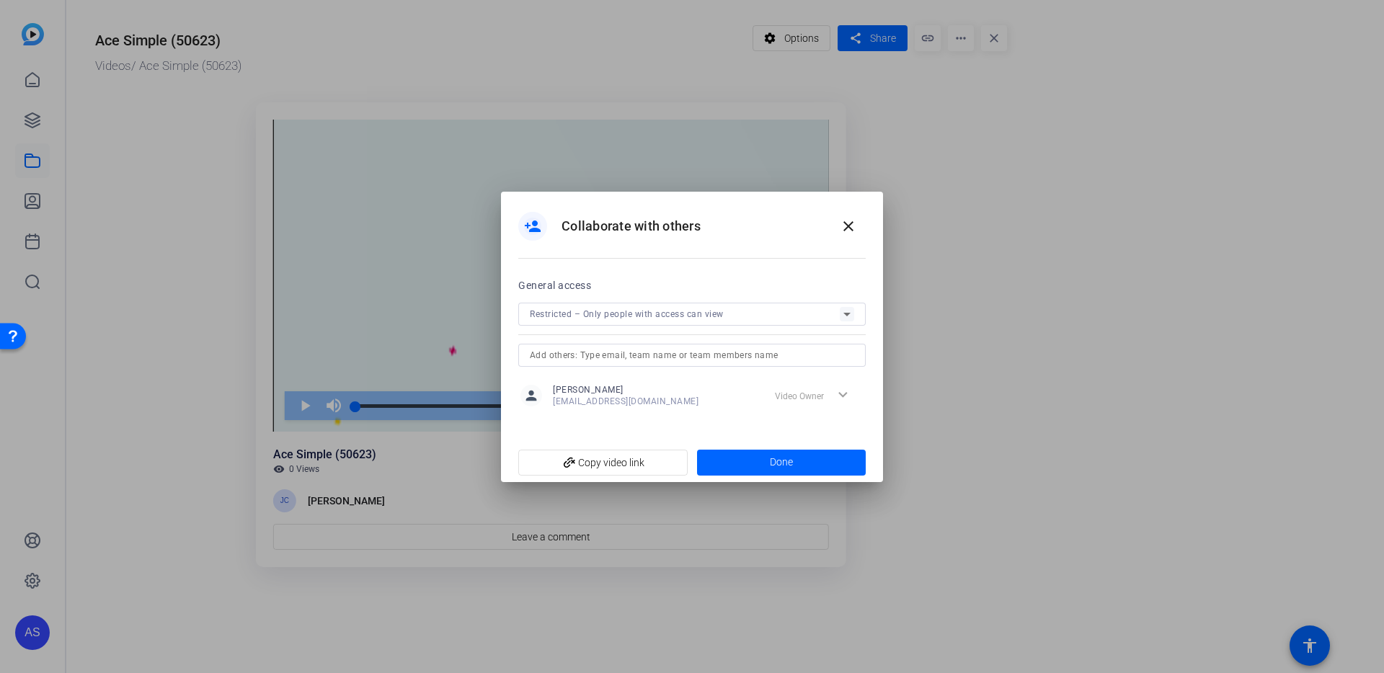
click at [595, 353] on input "text" at bounding box center [692, 355] width 324 height 17
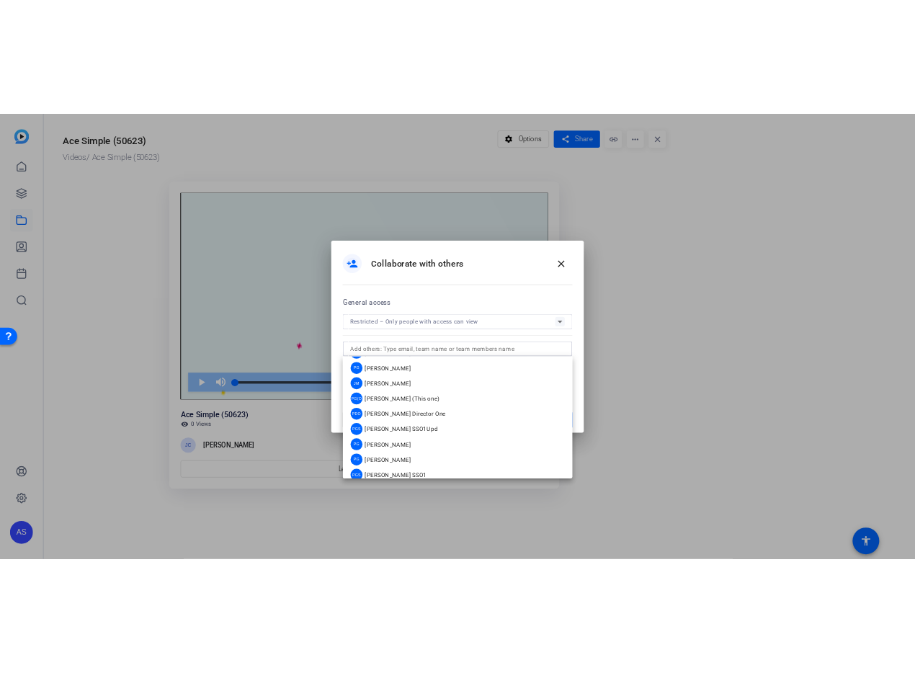
scroll to position [299, 0]
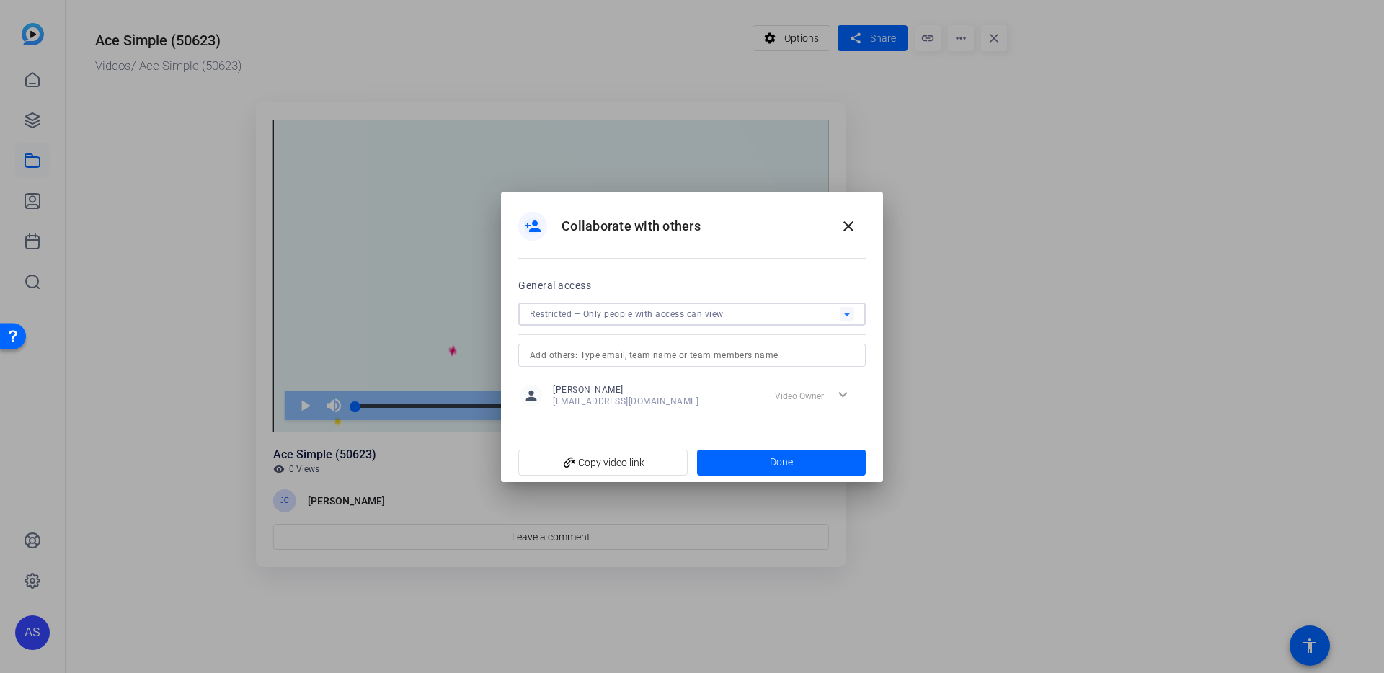
click at [765, 314] on div "Restricted – Only people with access can view" at bounding box center [685, 314] width 310 height 18
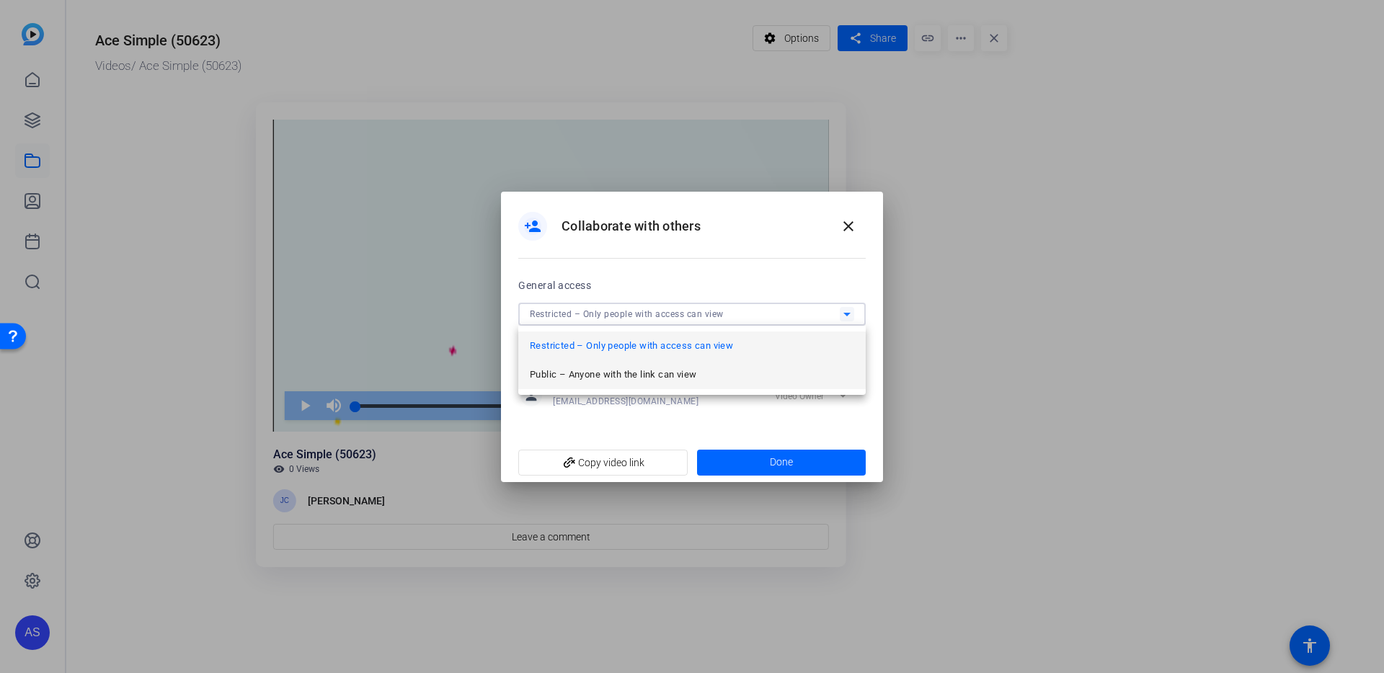
click at [714, 374] on mat-option "Public – Anyone with the link can view" at bounding box center [691, 374] width 347 height 29
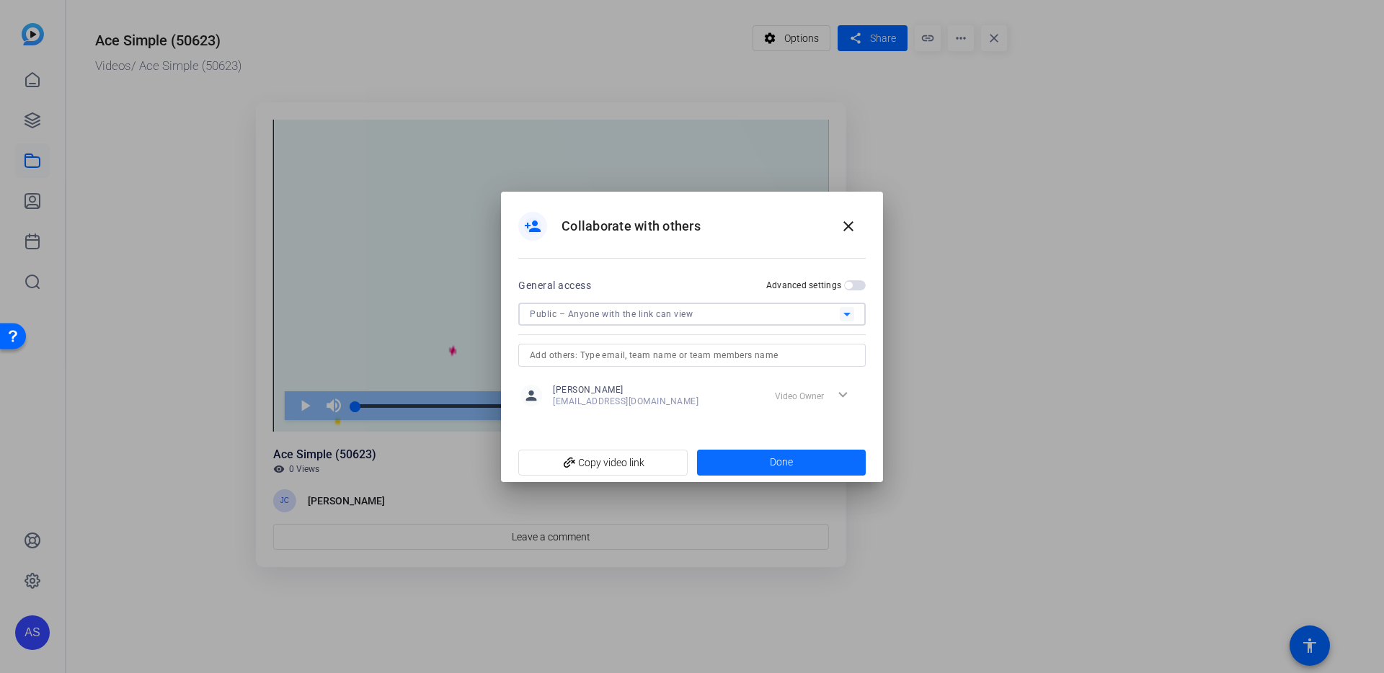
click at [742, 474] on span at bounding box center [781, 462] width 169 height 35
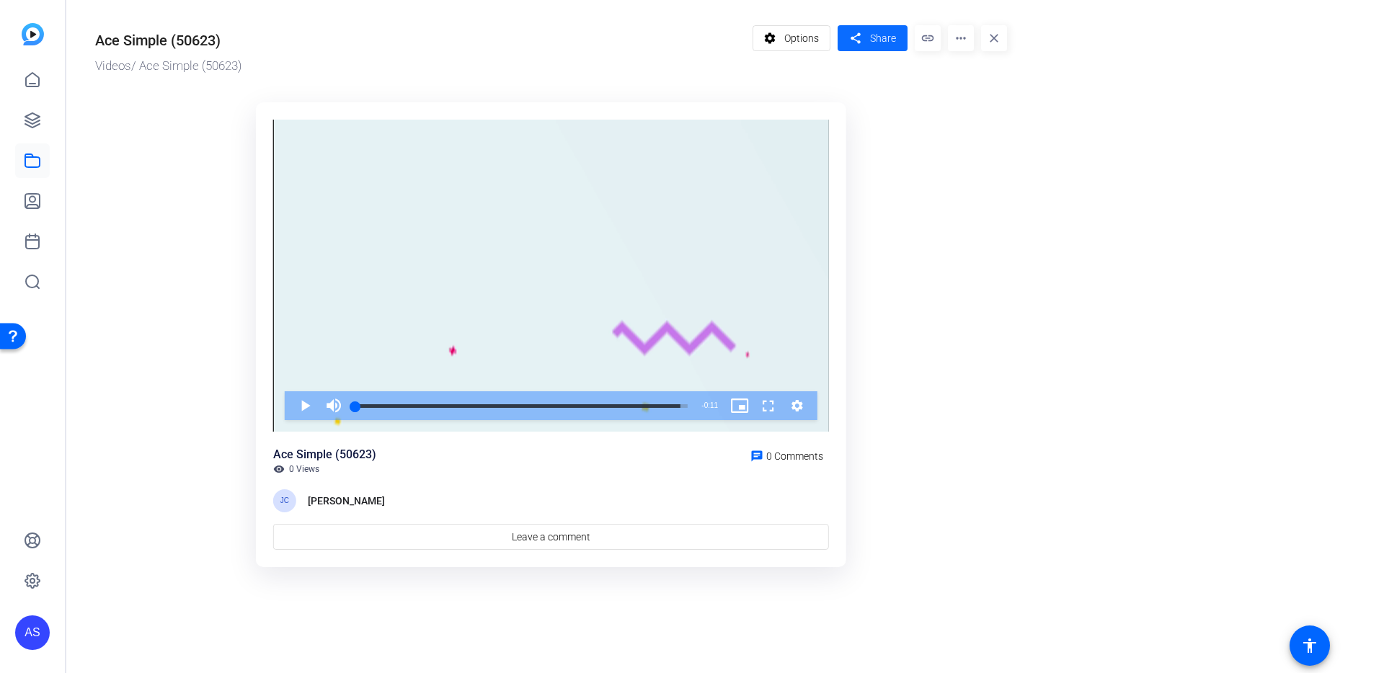
click at [889, 35] on span "Share" at bounding box center [883, 38] width 26 height 15
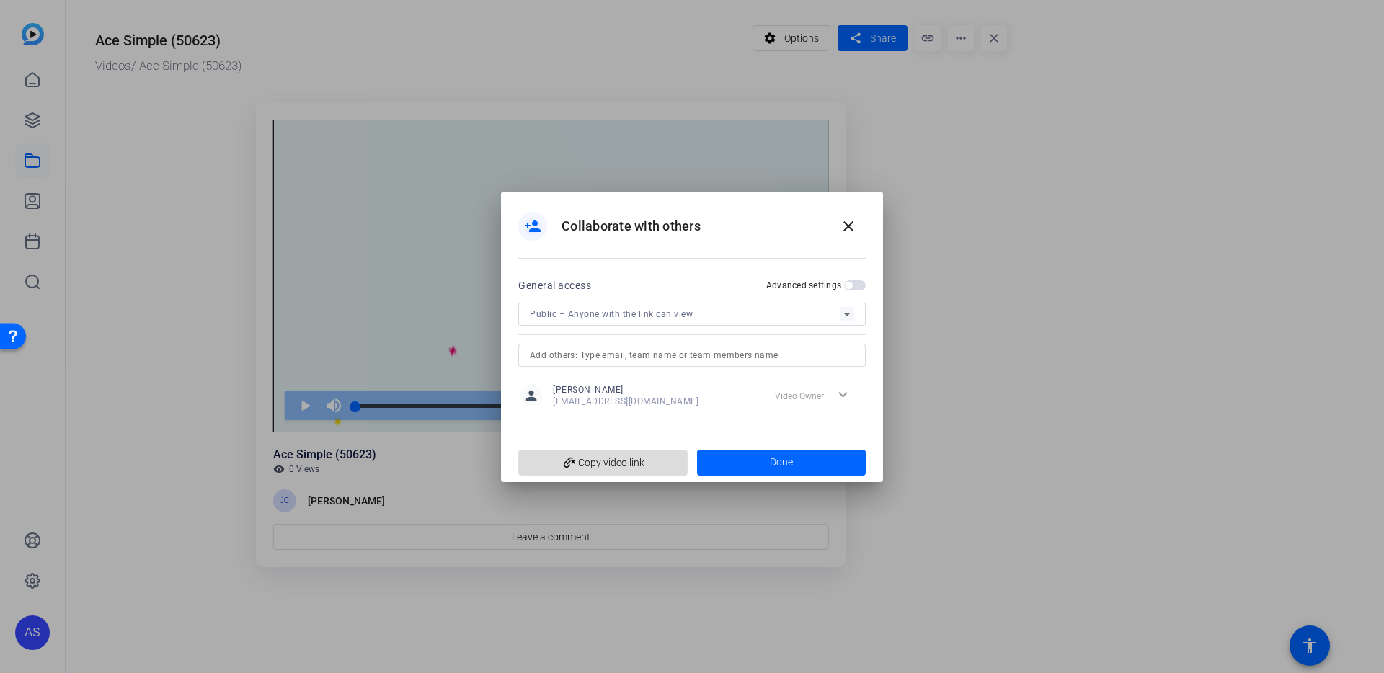
click at [633, 460] on span "add_link Copy video link" at bounding box center [603, 462] width 146 height 27
click at [845, 228] on mat-icon "close" at bounding box center [848, 226] width 17 height 17
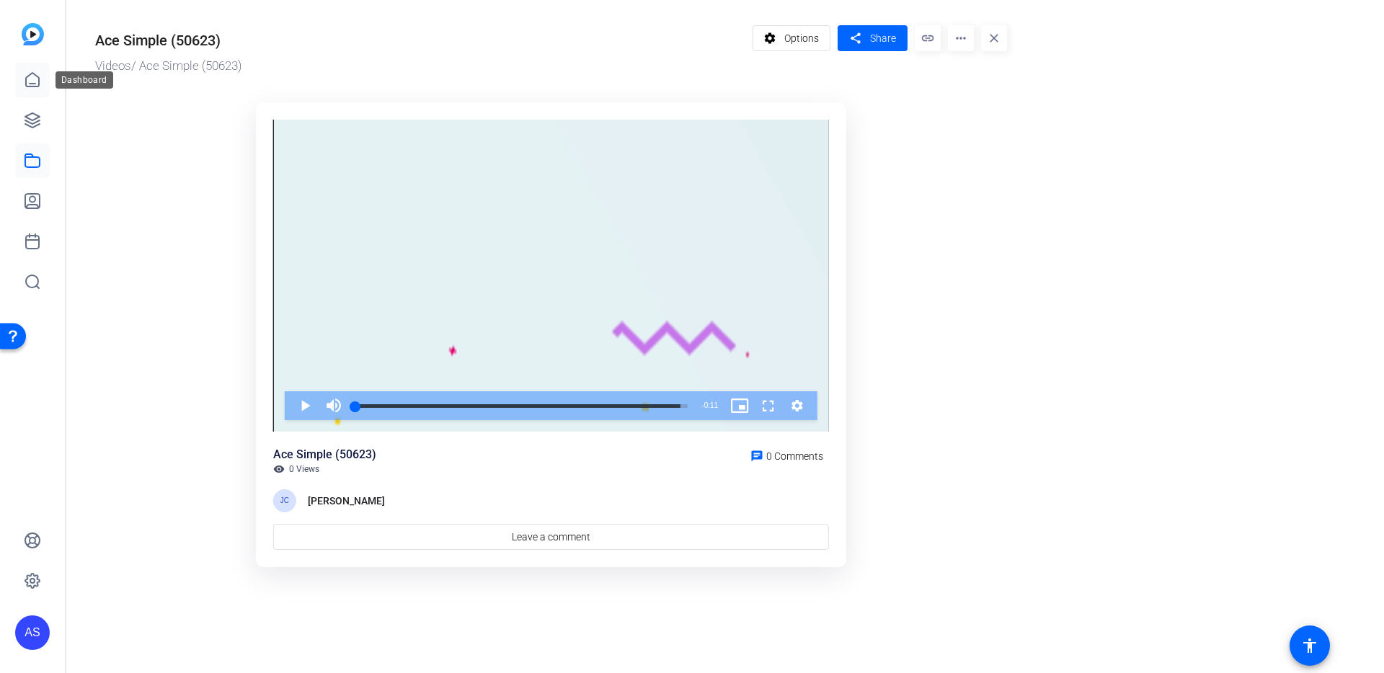
click at [27, 76] on icon at bounding box center [32, 79] width 17 height 17
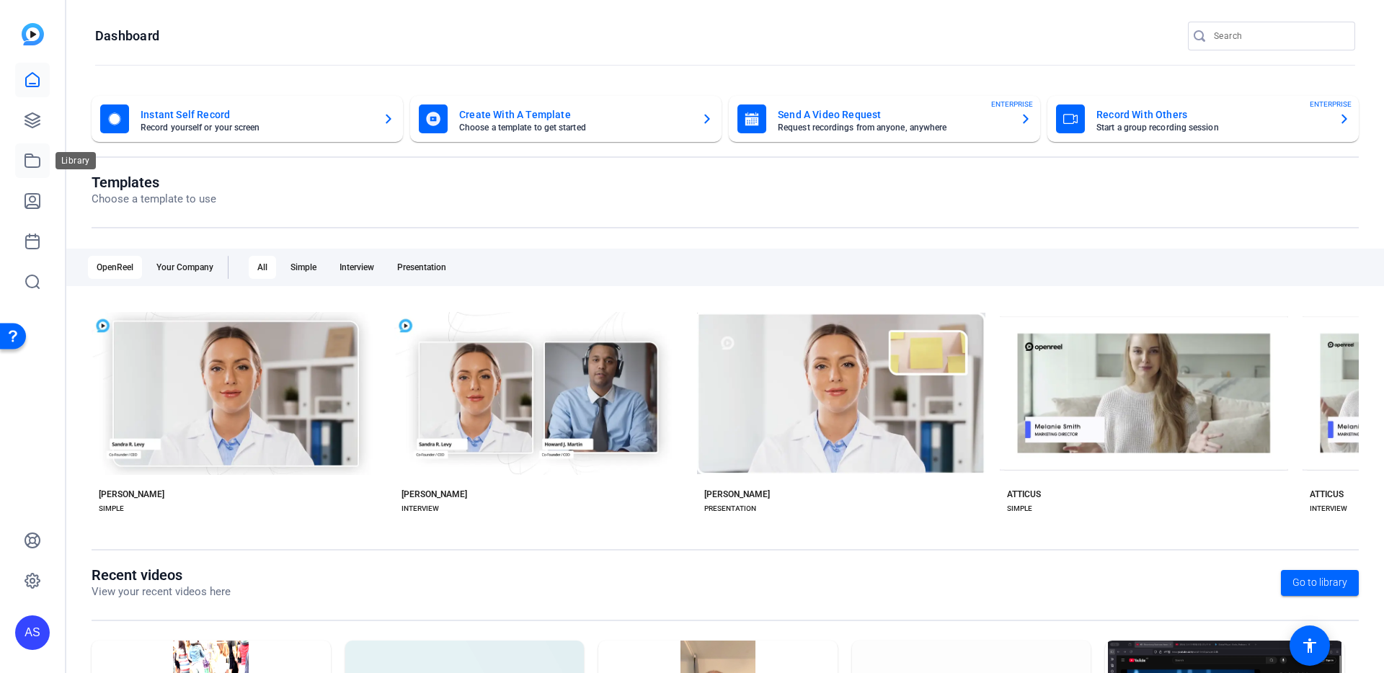
click at [39, 158] on icon at bounding box center [32, 160] width 14 height 13
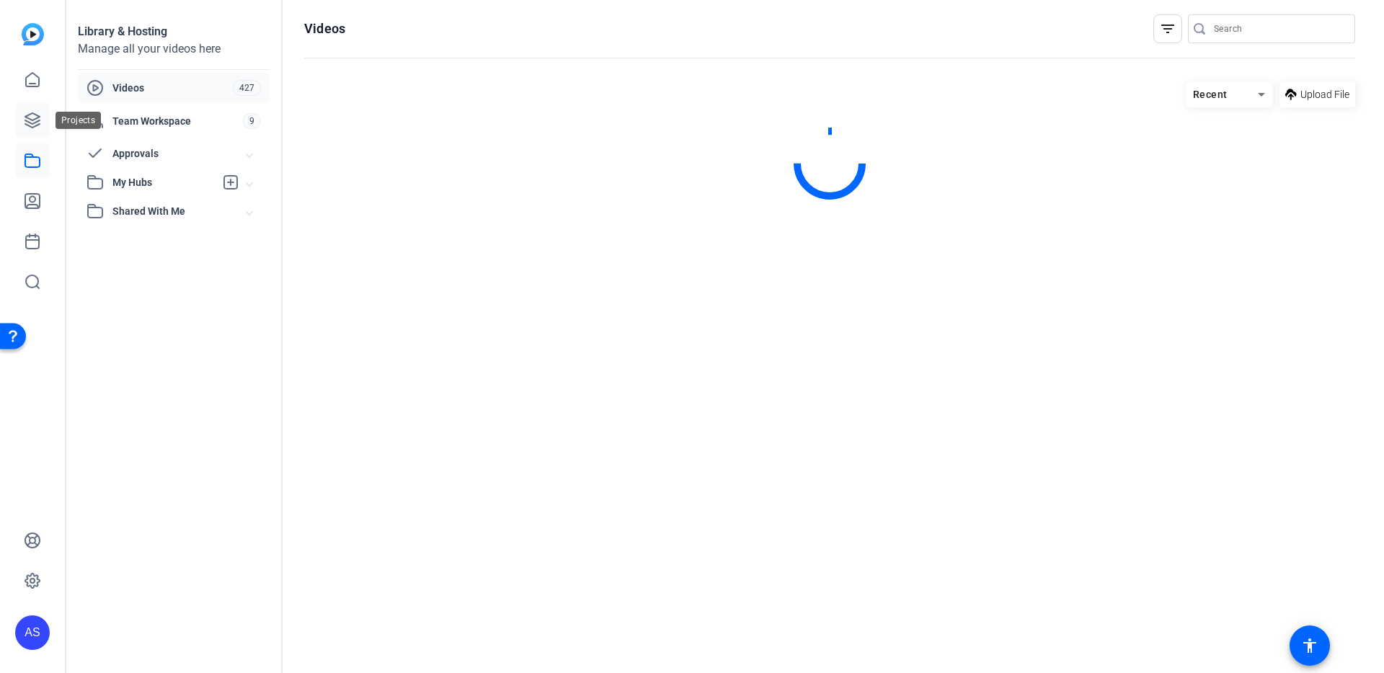
click at [35, 130] on link at bounding box center [32, 120] width 35 height 35
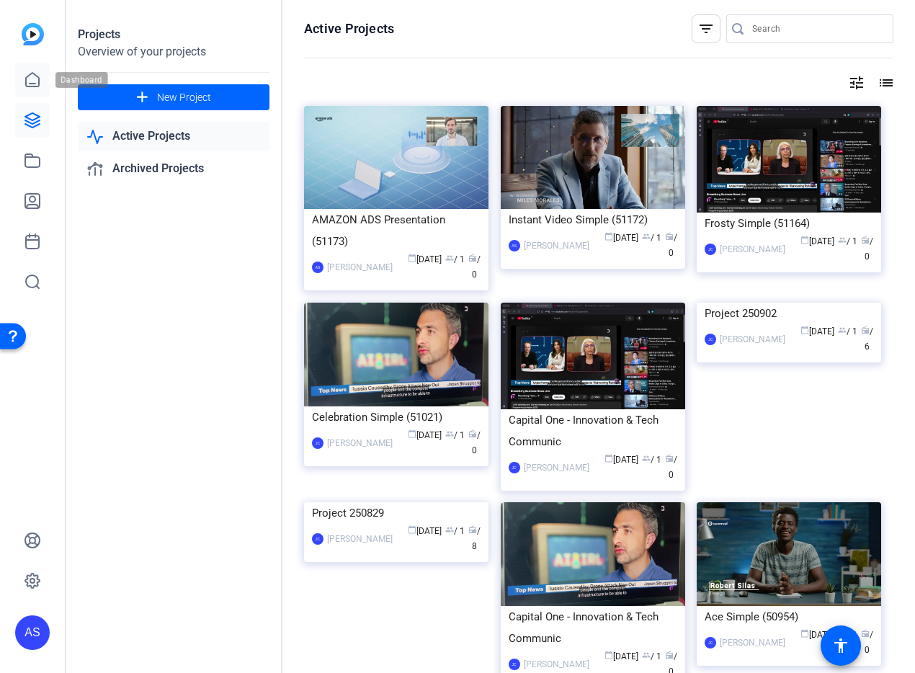
click at [28, 84] on icon at bounding box center [32, 79] width 17 height 17
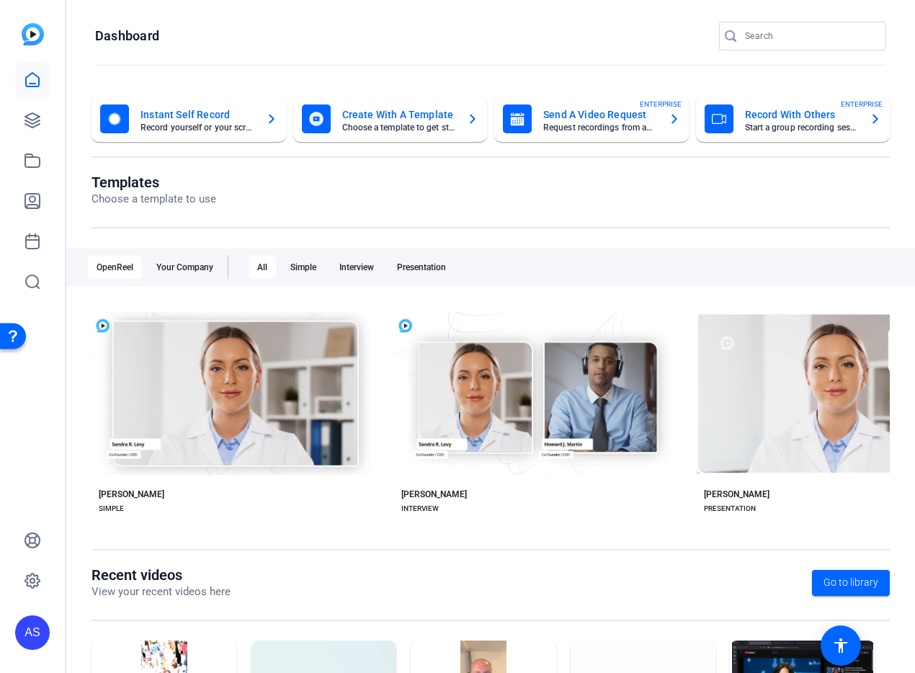
click at [32, 630] on div "AS" at bounding box center [32, 632] width 35 height 35
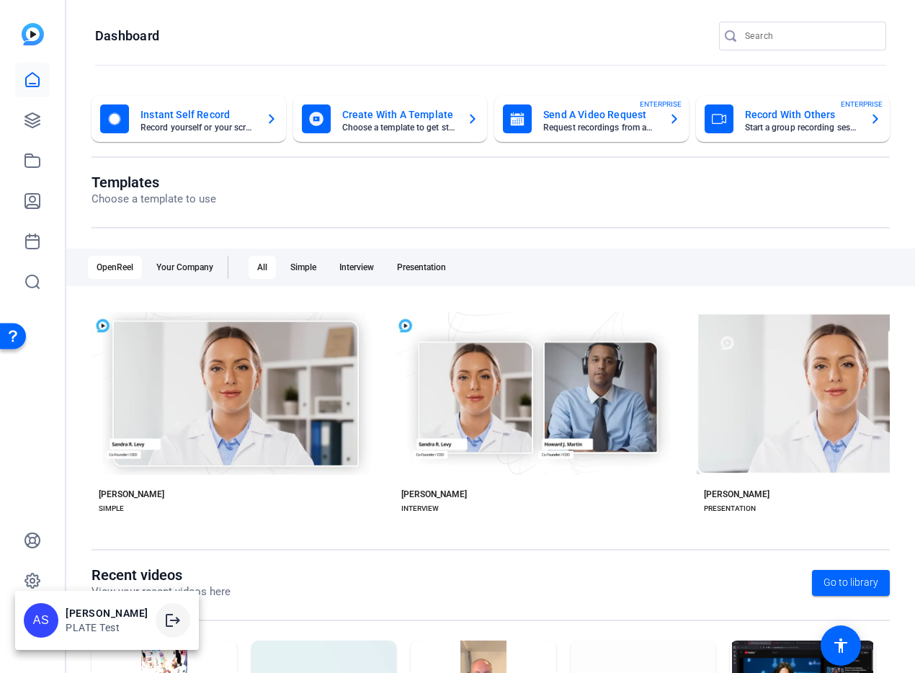
click at [164, 626] on mat-icon "logout" at bounding box center [172, 620] width 17 height 17
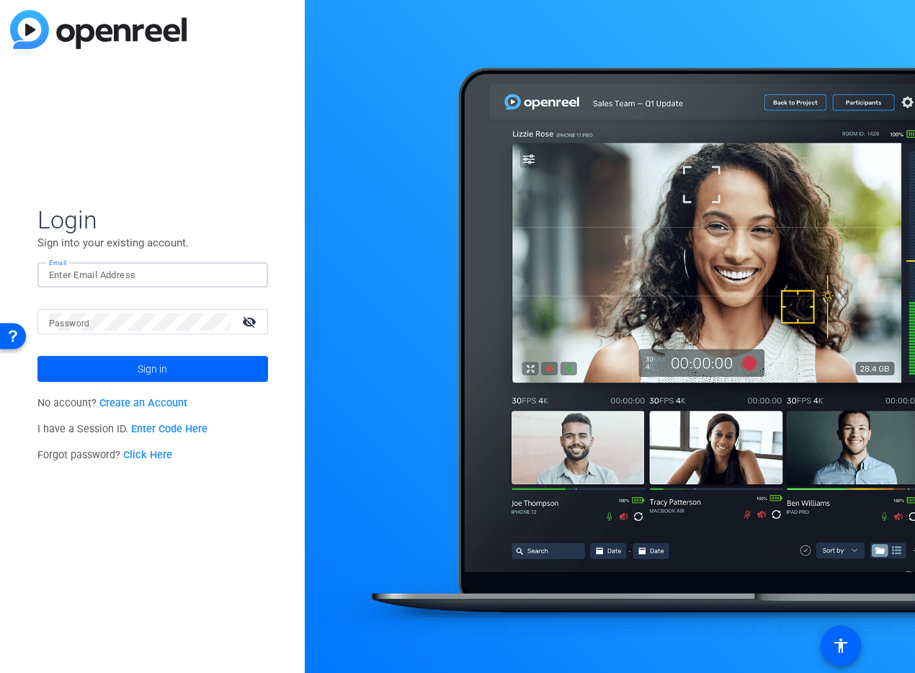
click at [128, 283] on input "Email" at bounding box center [153, 275] width 208 height 17
type input "[EMAIL_ADDRESS][DOMAIN_NAME]"
click at [251, 319] on mat-icon "visibility_off" at bounding box center [250, 321] width 35 height 21
click at [186, 374] on span at bounding box center [152, 369] width 231 height 35
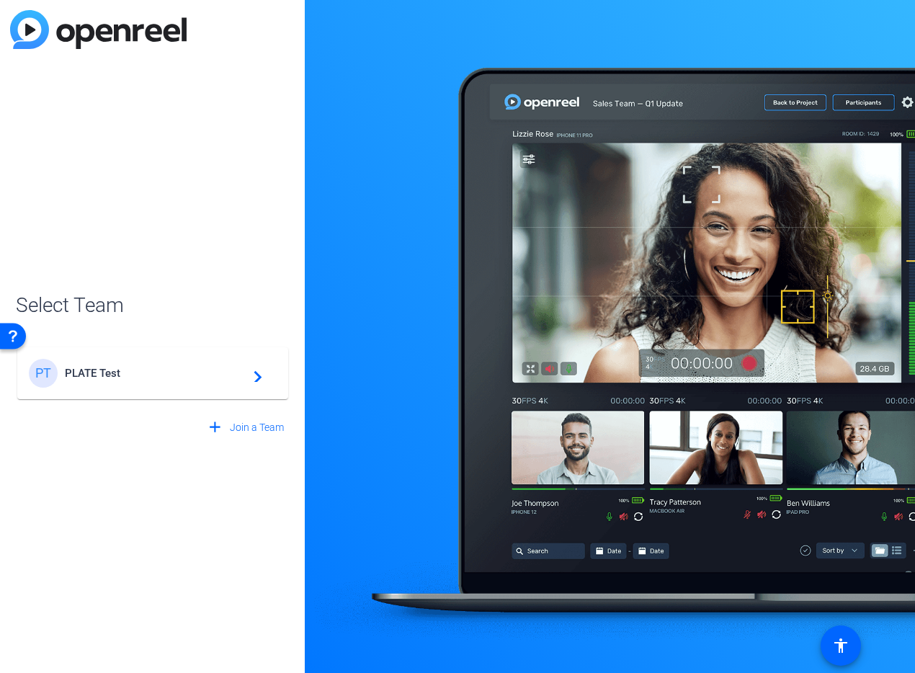
click at [186, 377] on span "PLATE Test" at bounding box center [155, 373] width 180 height 13
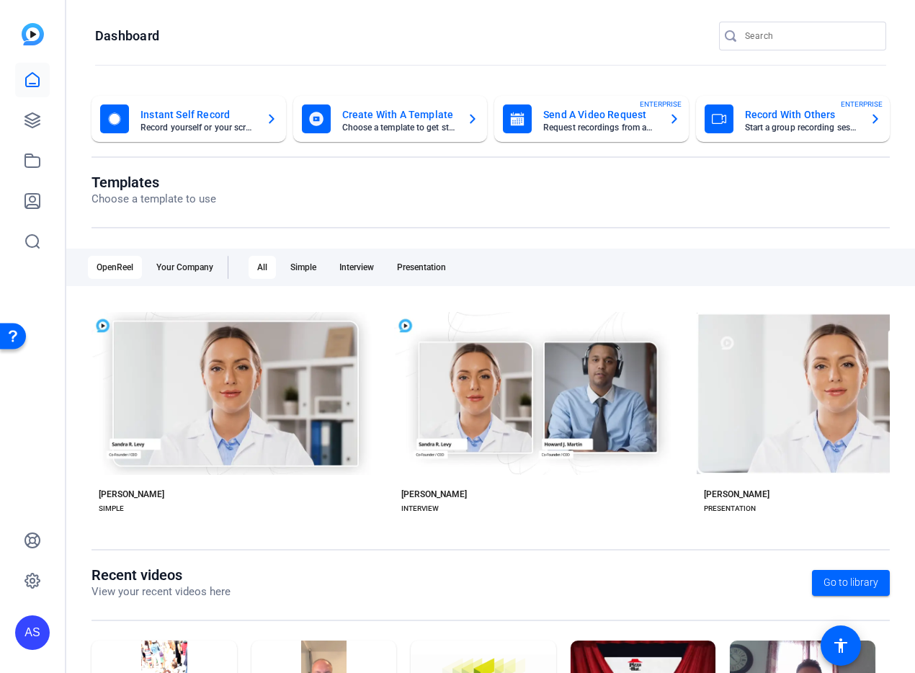
click at [47, 629] on div "AS" at bounding box center [32, 632] width 35 height 35
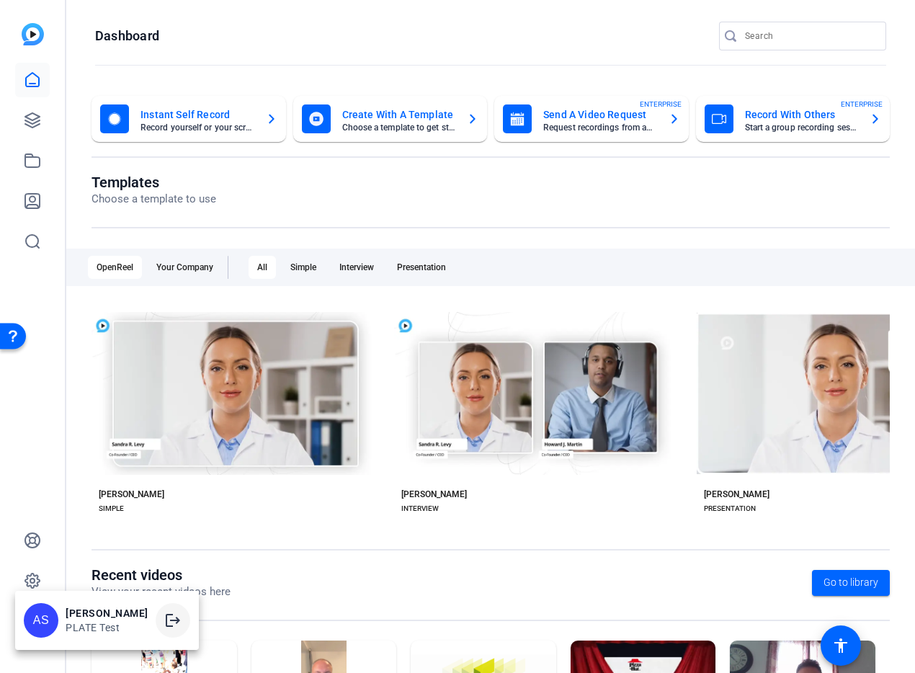
click at [164, 625] on mat-icon "logout" at bounding box center [172, 620] width 17 height 17
